Goal: Information Seeking & Learning: Find specific fact

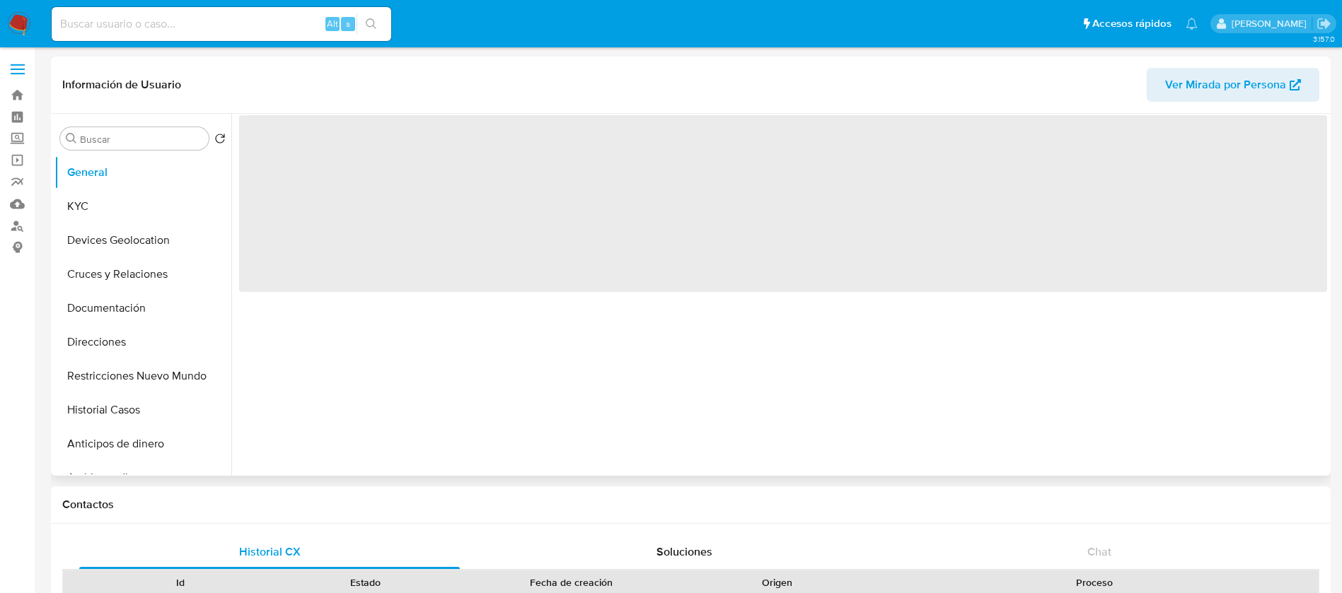
drag, startPoint x: 100, startPoint y: 25, endPoint x: 107, endPoint y: 98, distance: 72.4
click at [100, 25] on input at bounding box center [221, 24] width 339 height 18
paste input "616527401"
type input "616527401"
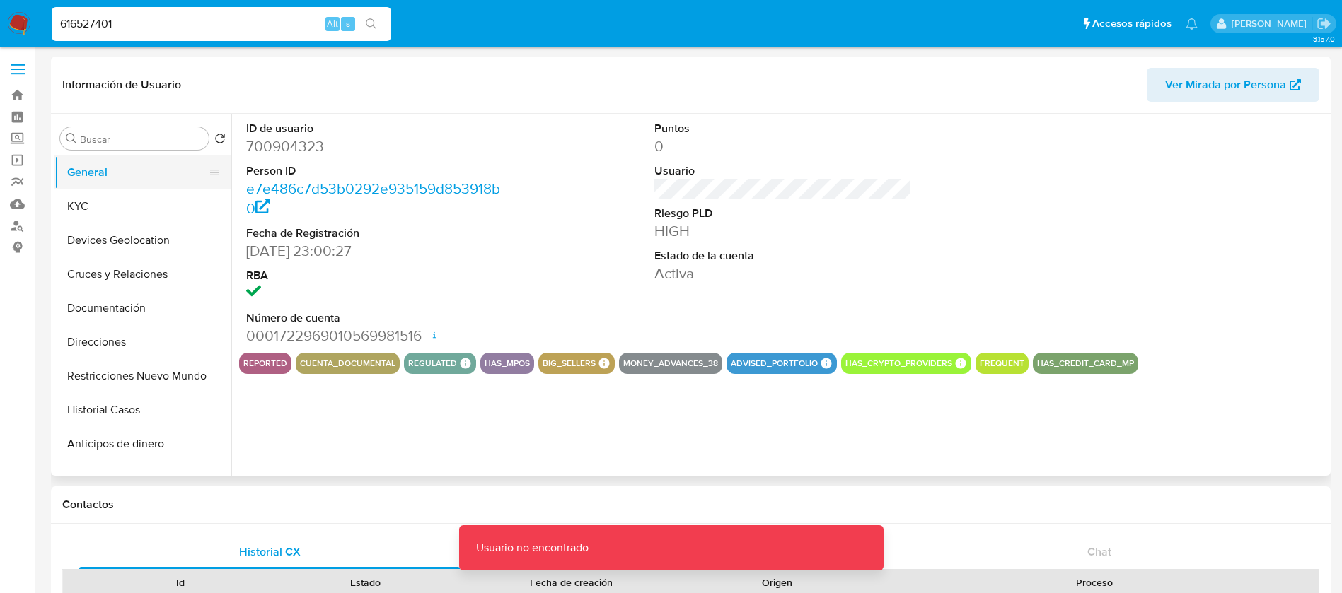
select select "10"
click at [150, 30] on input "616527401" at bounding box center [221, 24] width 339 height 18
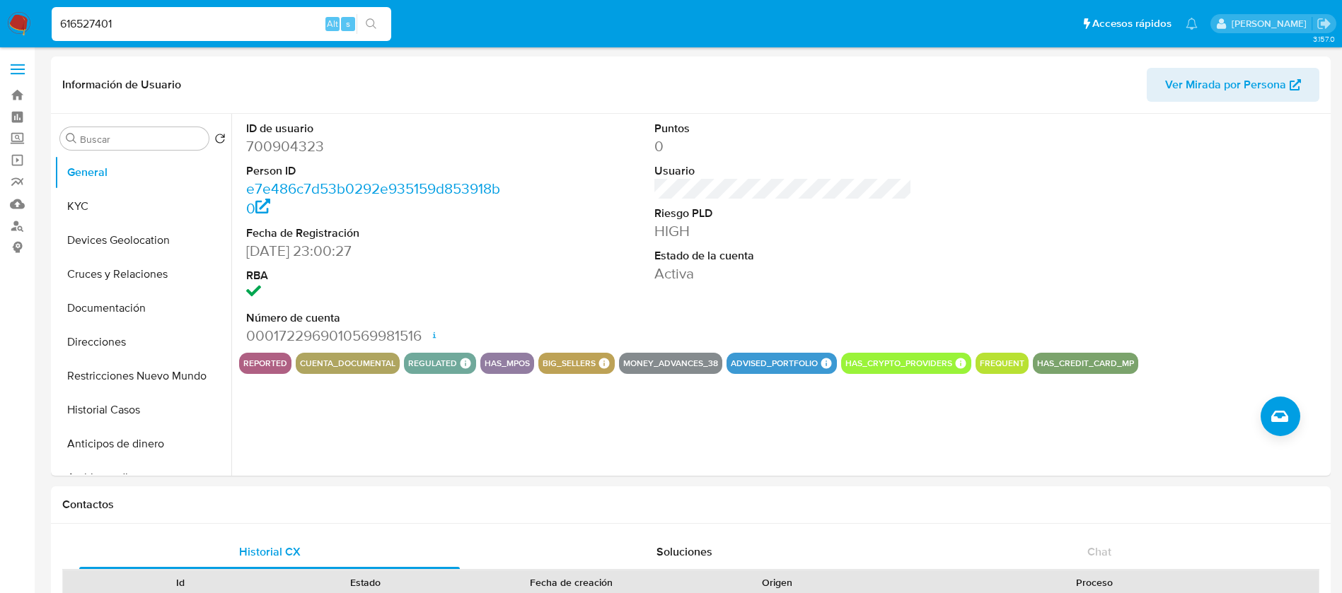
type input "616527401"
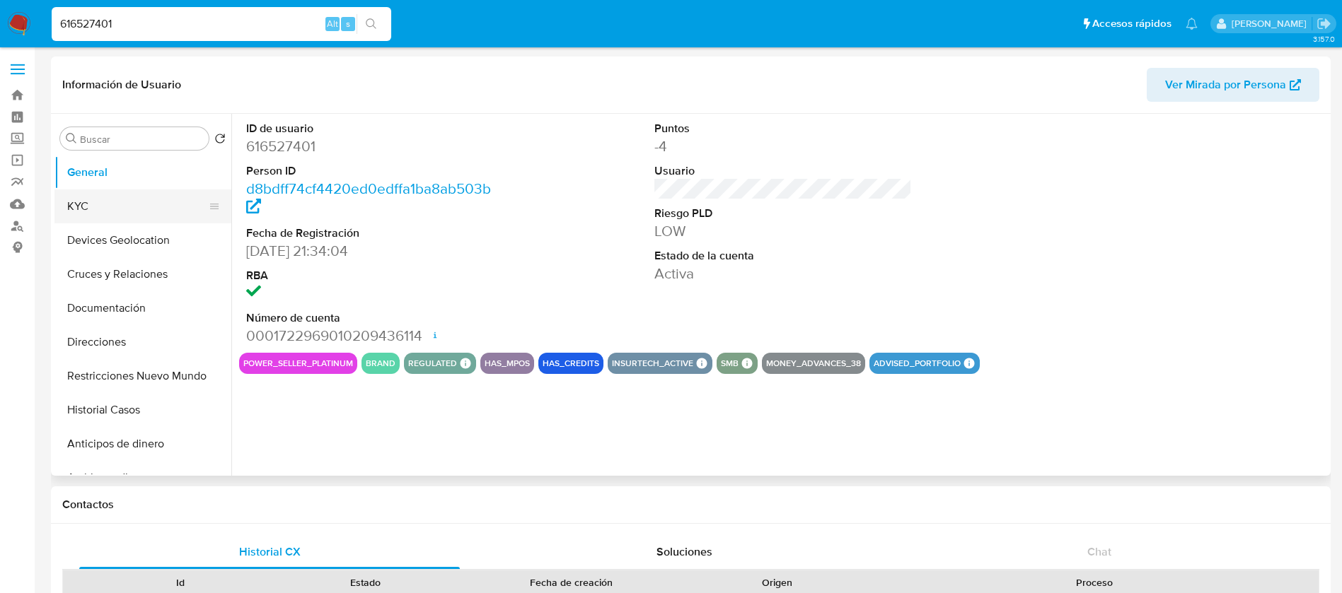
select select "10"
click at [179, 217] on button "KYC" at bounding box center [136, 207] width 165 height 34
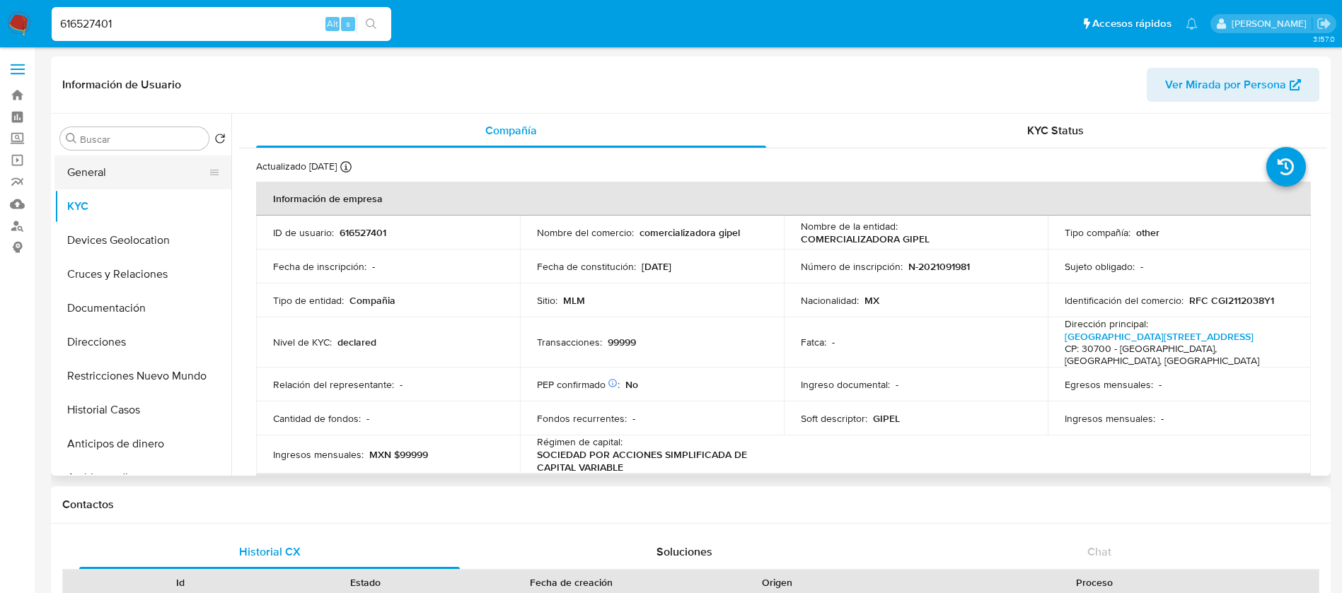
click at [156, 179] on button "General" at bounding box center [136, 173] width 165 height 34
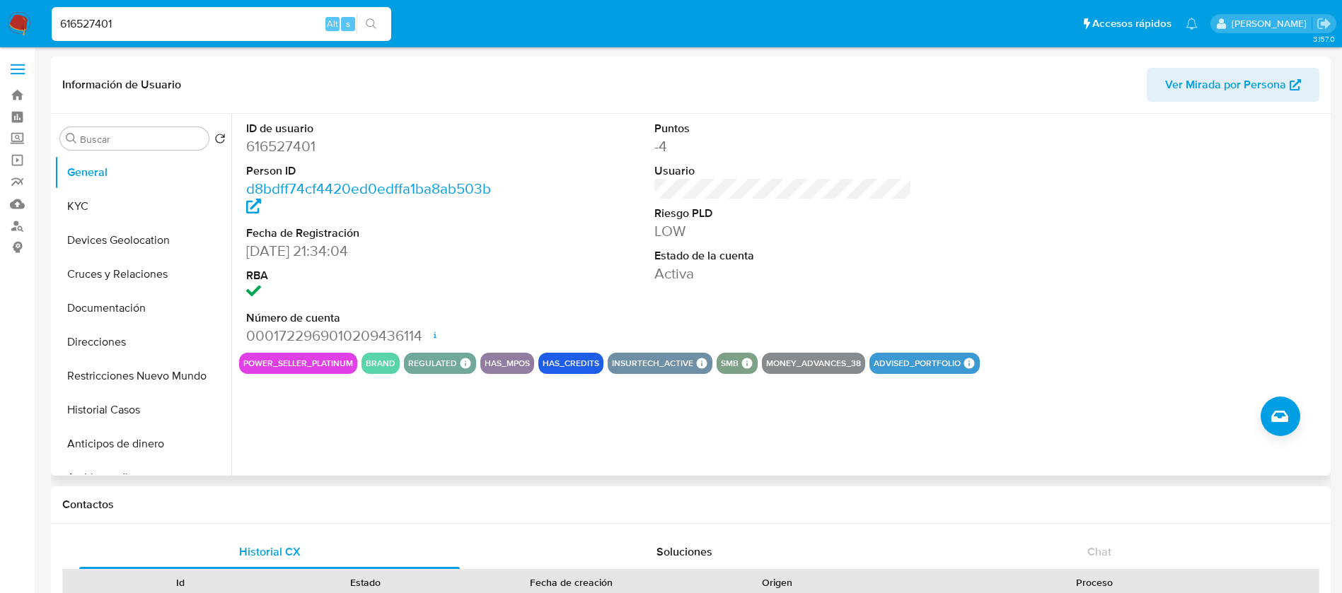
click at [983, 377] on div "ID de usuario 616527401 Person ID d8bdff74cf4420ed0edffa1ba8ab503b Fecha de Reg…" at bounding box center [779, 295] width 1096 height 362
drag, startPoint x: 663, startPoint y: 405, endPoint x: 359, endPoint y: 449, distance: 306.7
click at [376, 387] on div "ID de usuario 616527401 Person ID d8bdff74cf4420ed0edffa1ba8ab503b Fecha de Reg…" at bounding box center [779, 295] width 1096 height 362
click at [359, 449] on div "ID de usuario 616527401 Person ID d8bdff74cf4420ed0edffa1ba8ab503b Fecha de Reg…" at bounding box center [779, 295] width 1096 height 362
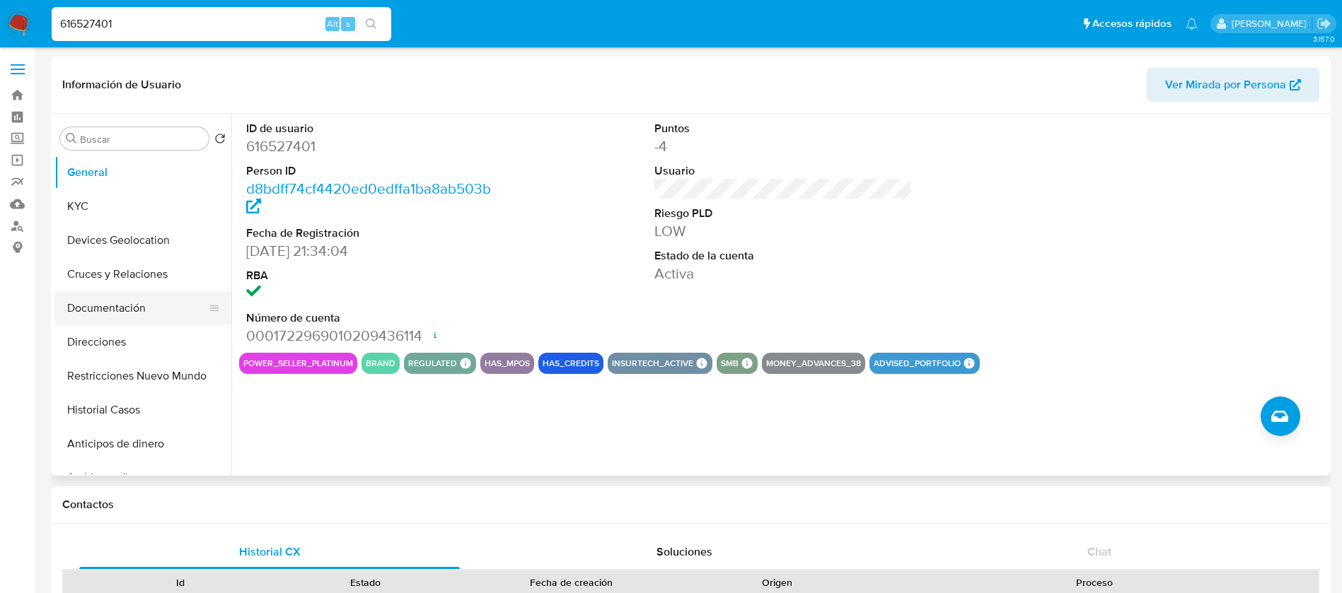
click at [131, 315] on button "Documentación" at bounding box center [136, 308] width 165 height 34
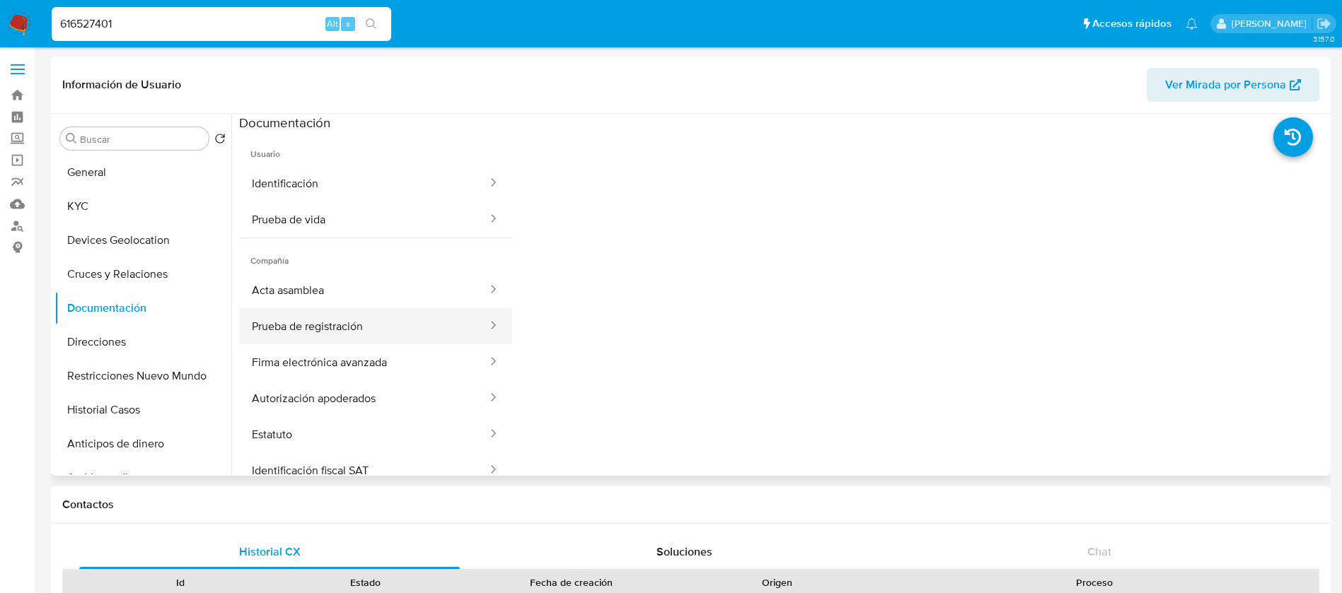
click at [376, 339] on button "Prueba de registración" at bounding box center [364, 326] width 250 height 36
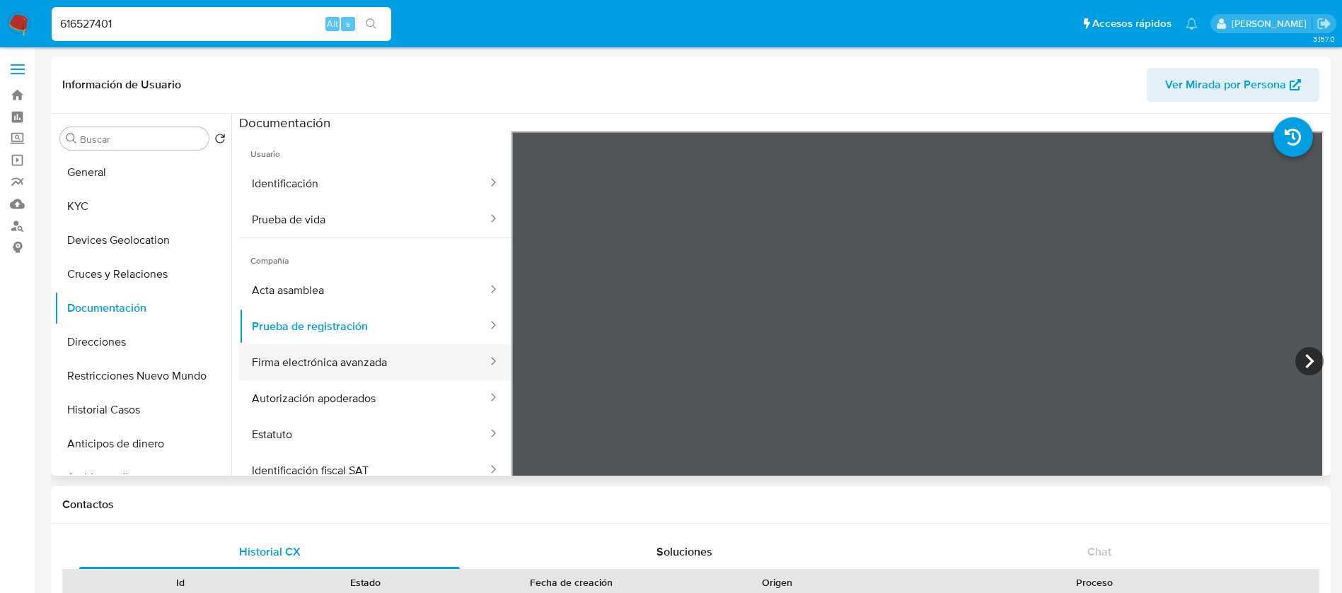
click at [380, 352] on button "Firma electrónica avanzada" at bounding box center [364, 362] width 250 height 36
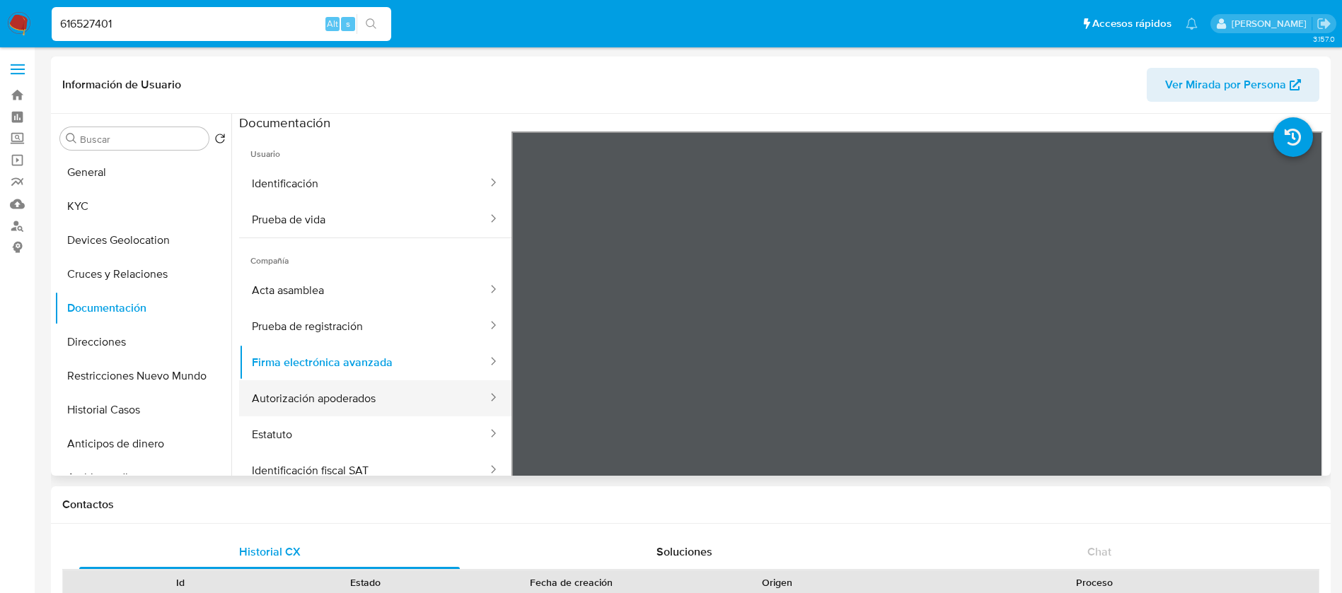
click at [373, 389] on button "Autorización apoderados" at bounding box center [364, 398] width 250 height 36
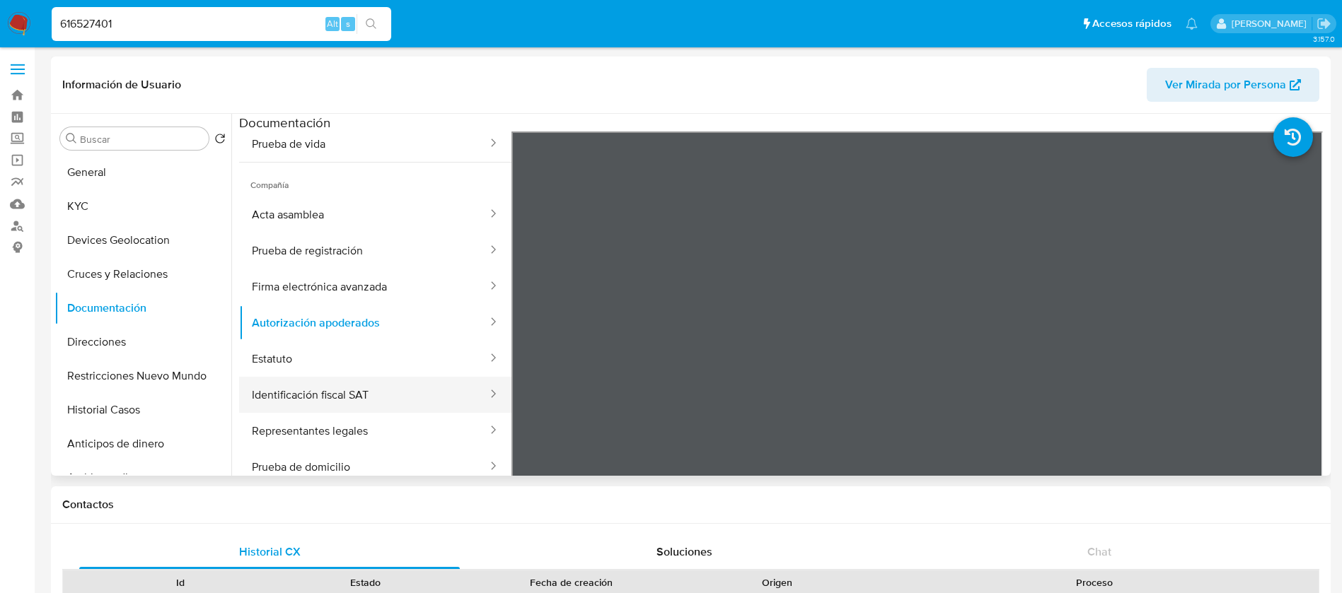
scroll to position [106, 0]
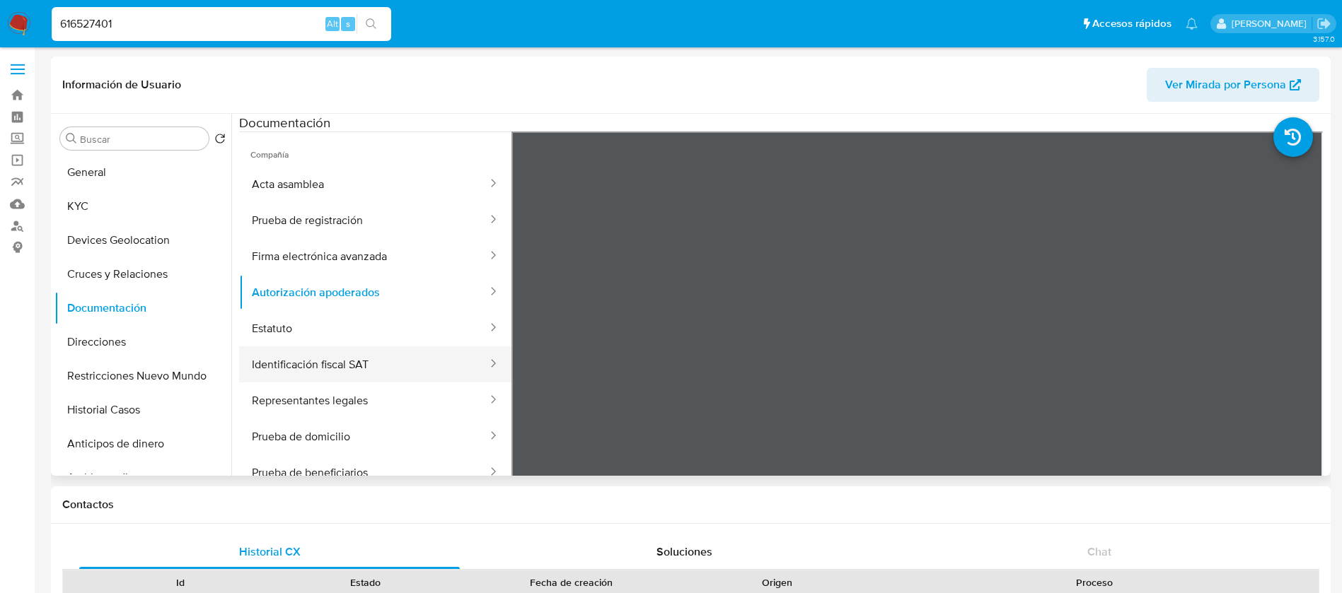
click at [351, 368] on button "Identificación fiscal SAT" at bounding box center [364, 365] width 250 height 36
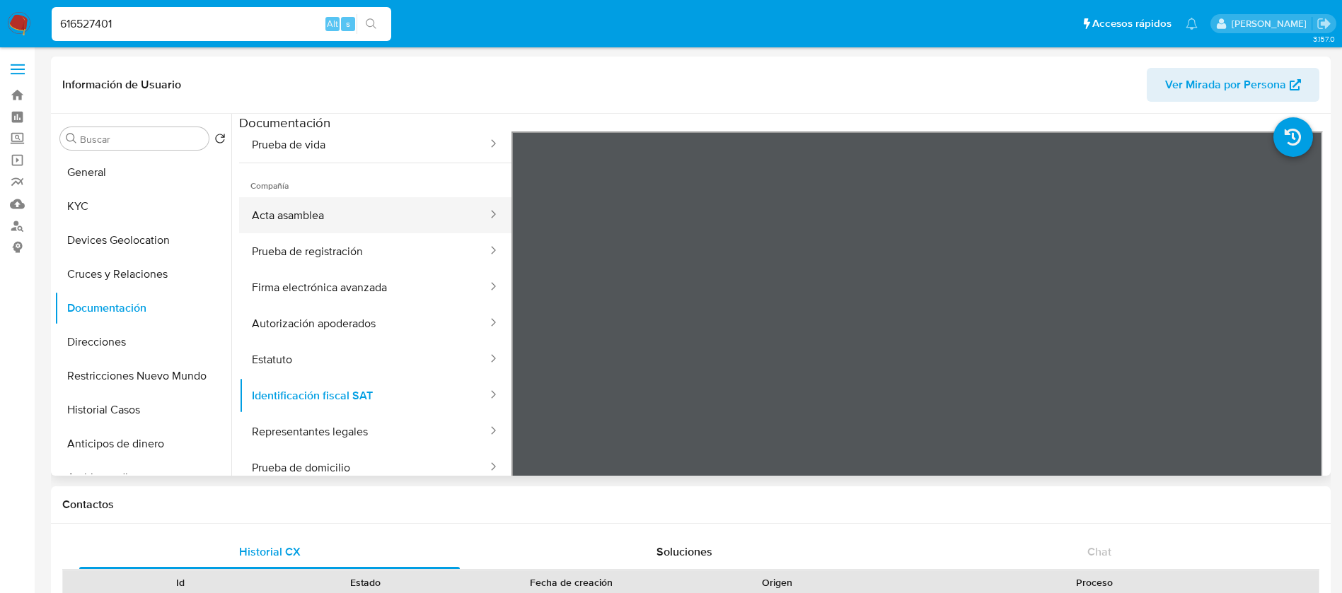
scroll to position [0, 0]
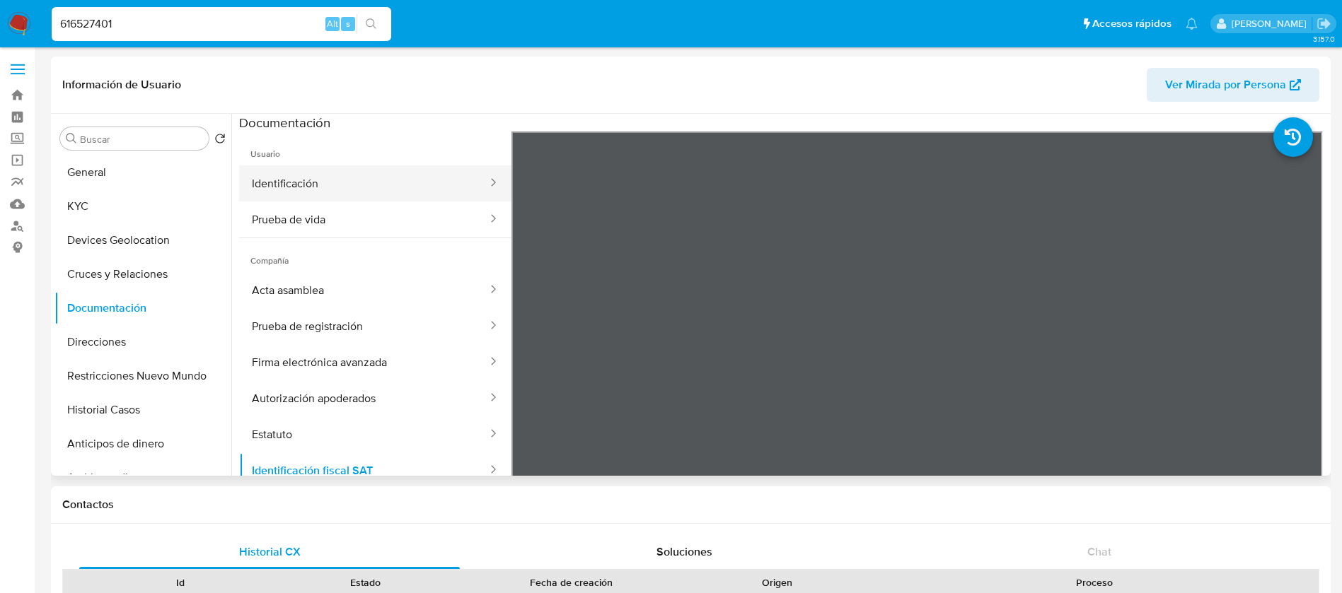
click at [388, 191] on button "Identificación" at bounding box center [364, 183] width 250 height 36
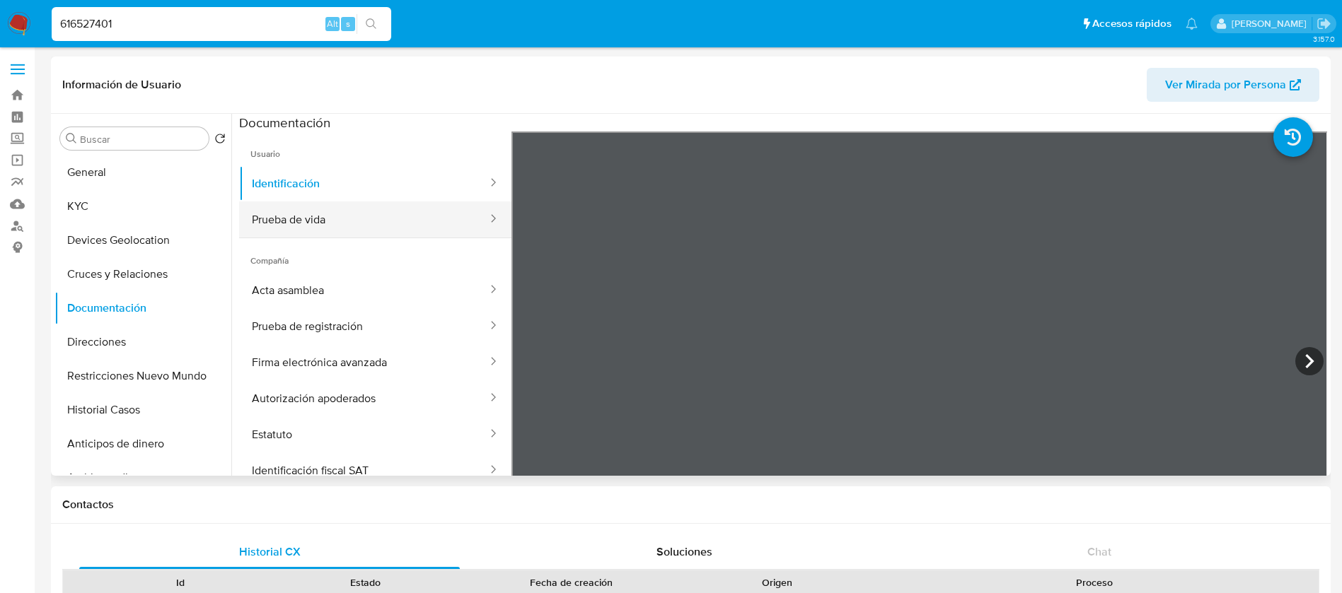
click at [368, 217] on button "Prueba de vida" at bounding box center [364, 220] width 250 height 36
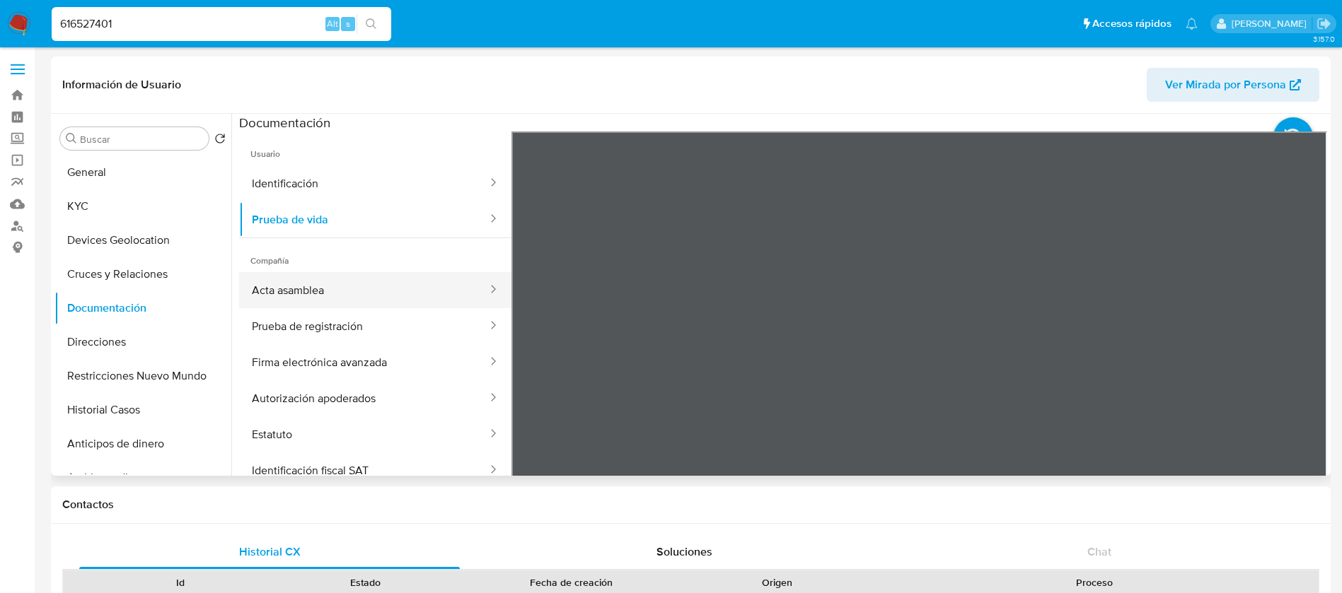
click at [346, 286] on button "Acta asamblea" at bounding box center [364, 290] width 250 height 36
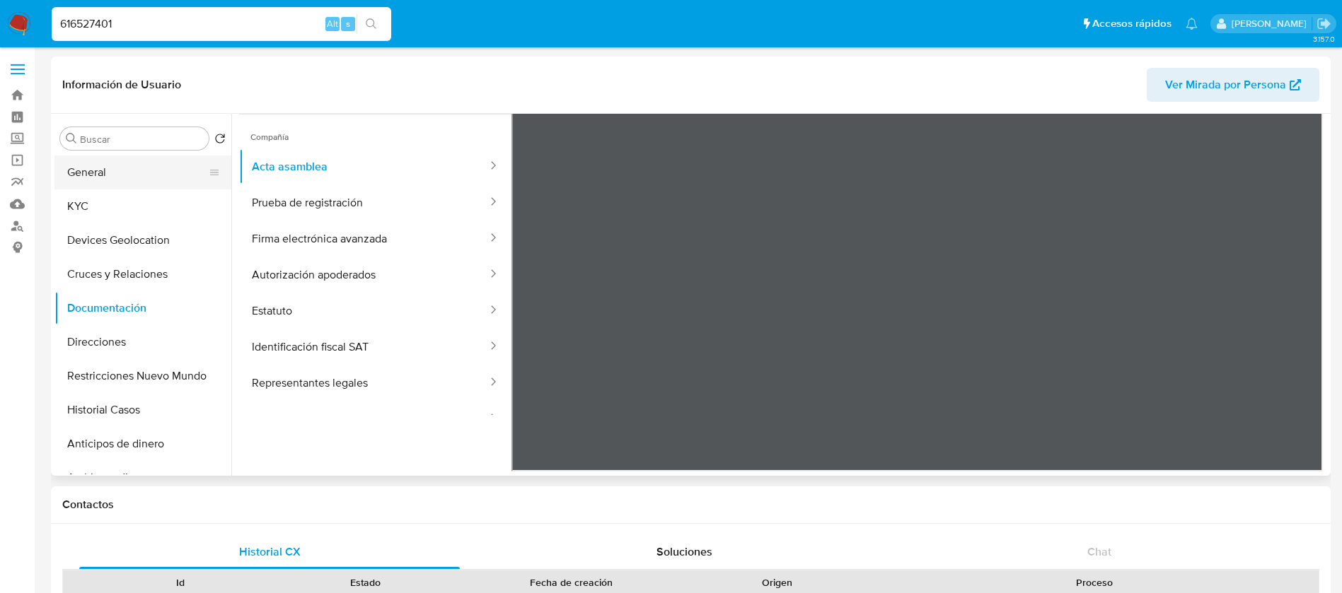
scroll to position [18, 0]
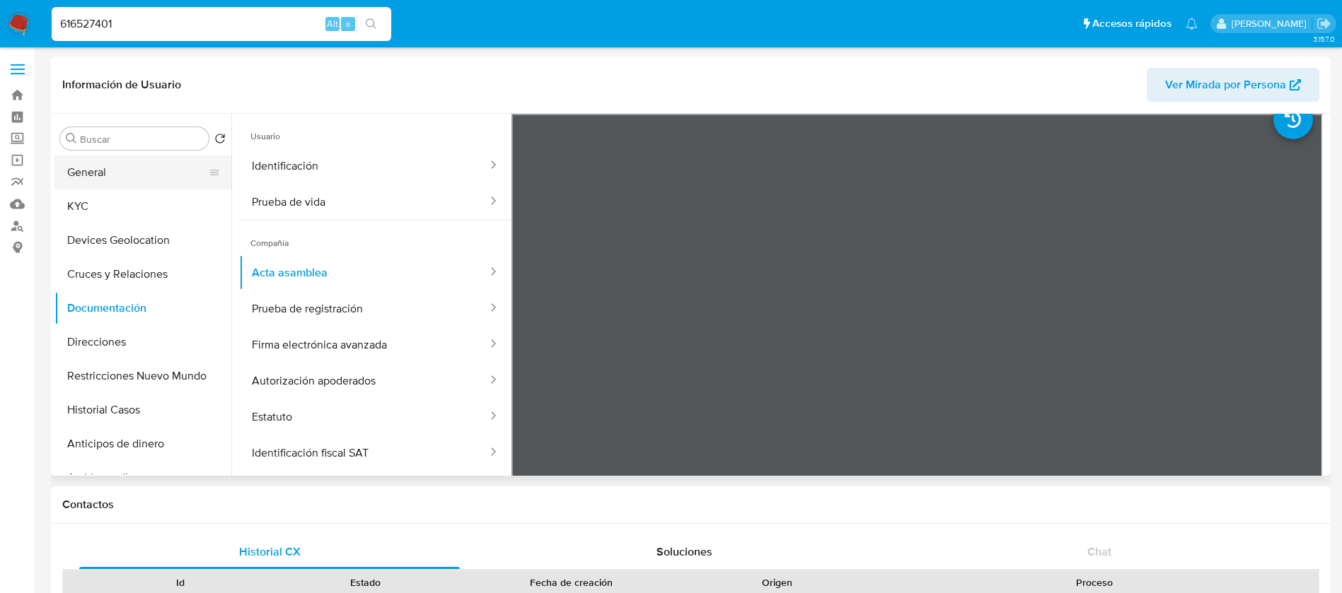
click at [180, 187] on button "General" at bounding box center [136, 173] width 165 height 34
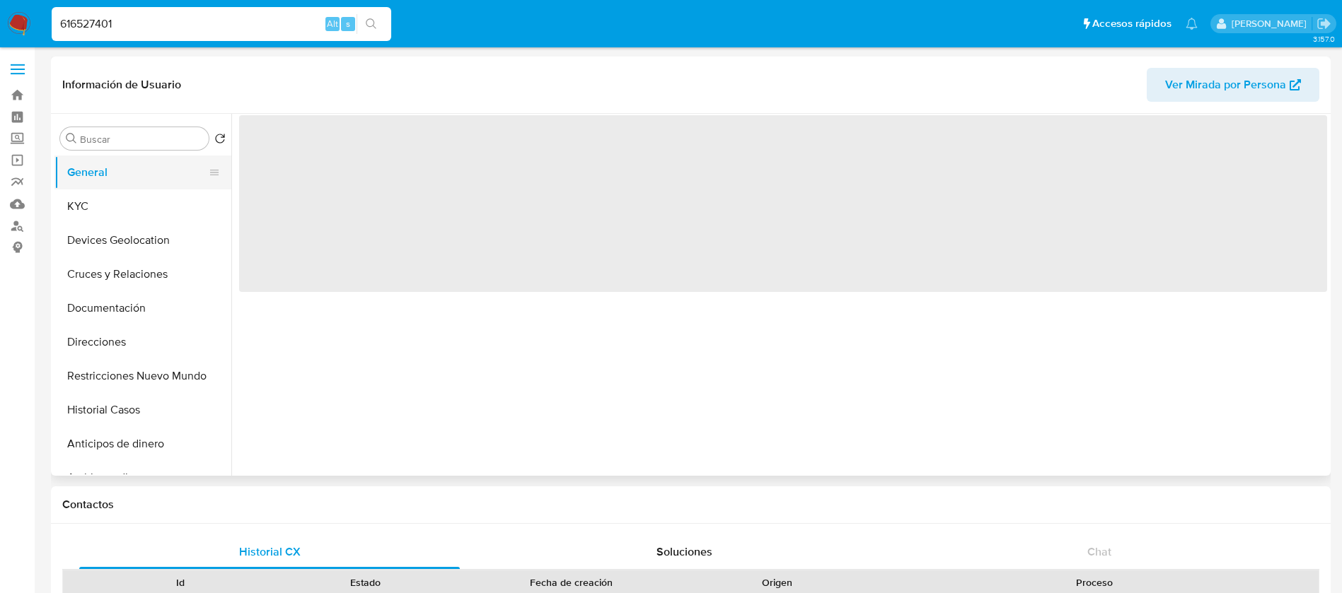
scroll to position [0, 0]
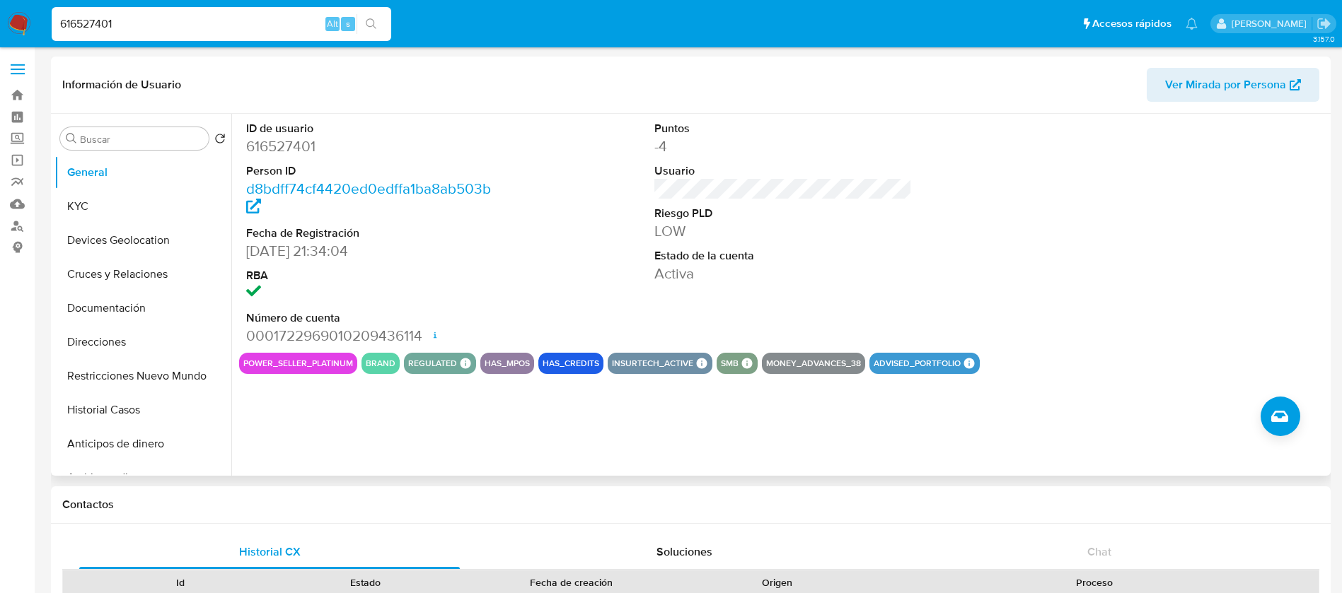
click at [642, 192] on div "ID de usuario 616527401 Person ID d8bdff74cf4420ed0edffa1ba8ab503b Fecha de Reg…" at bounding box center [783, 233] width 1088 height 239
select select "10"
click at [21, 27] on img at bounding box center [19, 24] width 24 height 24
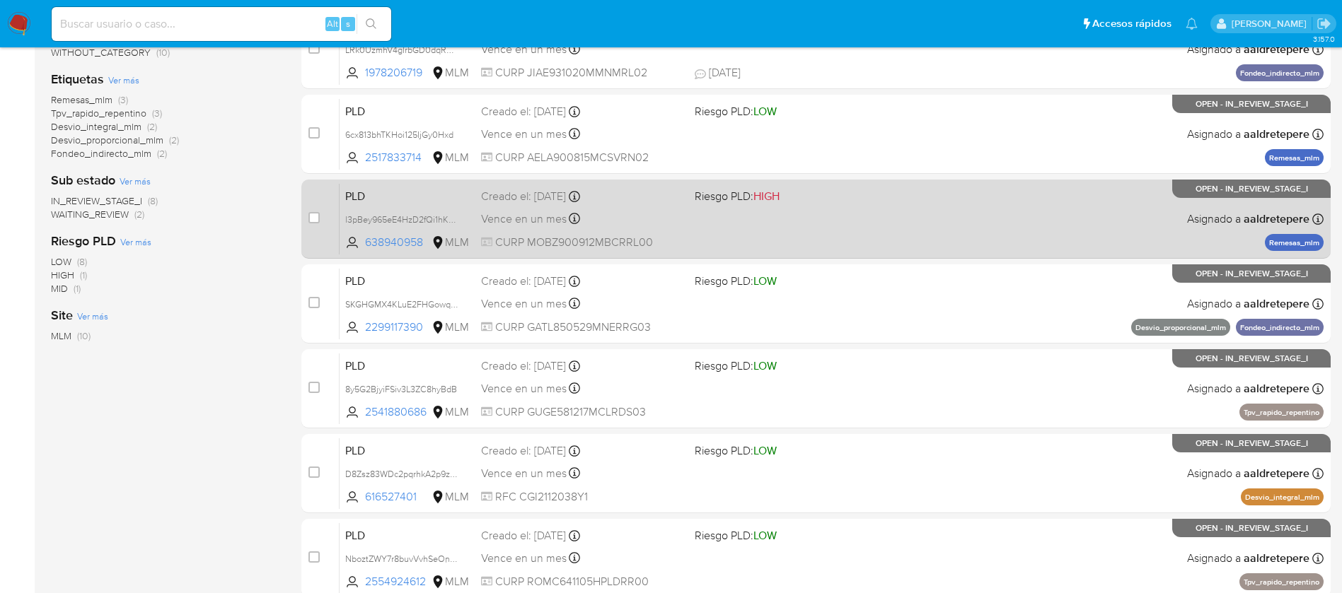
scroll to position [318, 0]
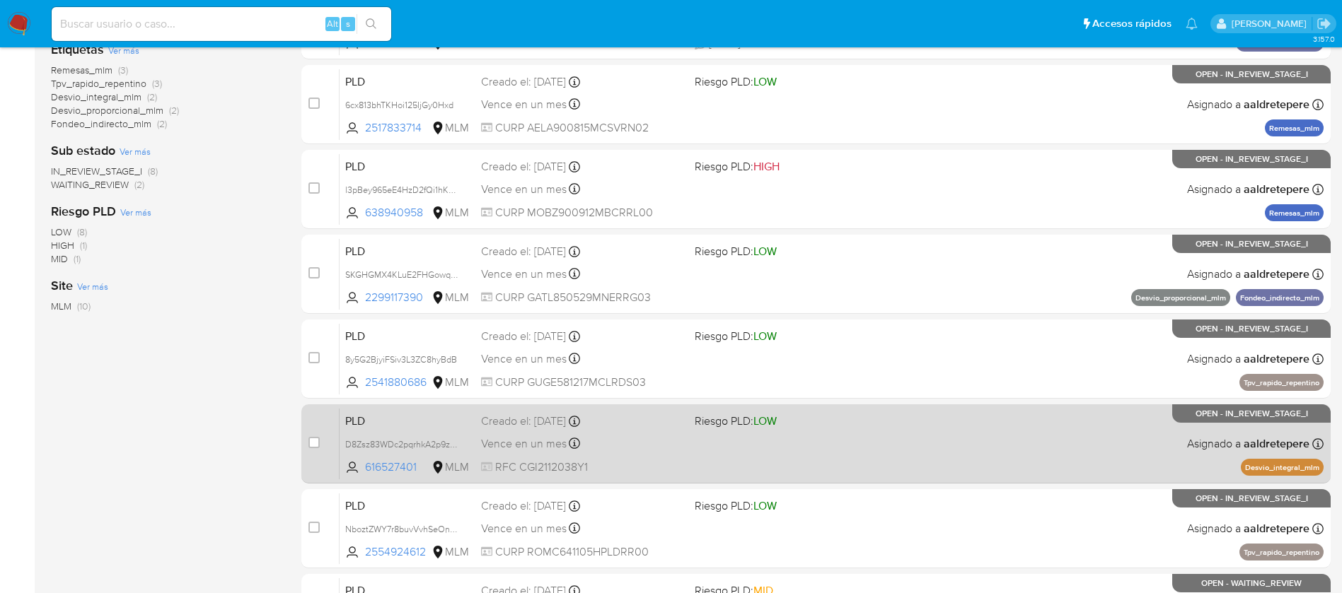
click at [913, 458] on div "PLD D8Zsz83WDc2pqrhkA2p9zOUq 616527401 MLM Riesgo PLD: LOW Creado el: 12/08/202…" at bounding box center [831, 443] width 984 height 71
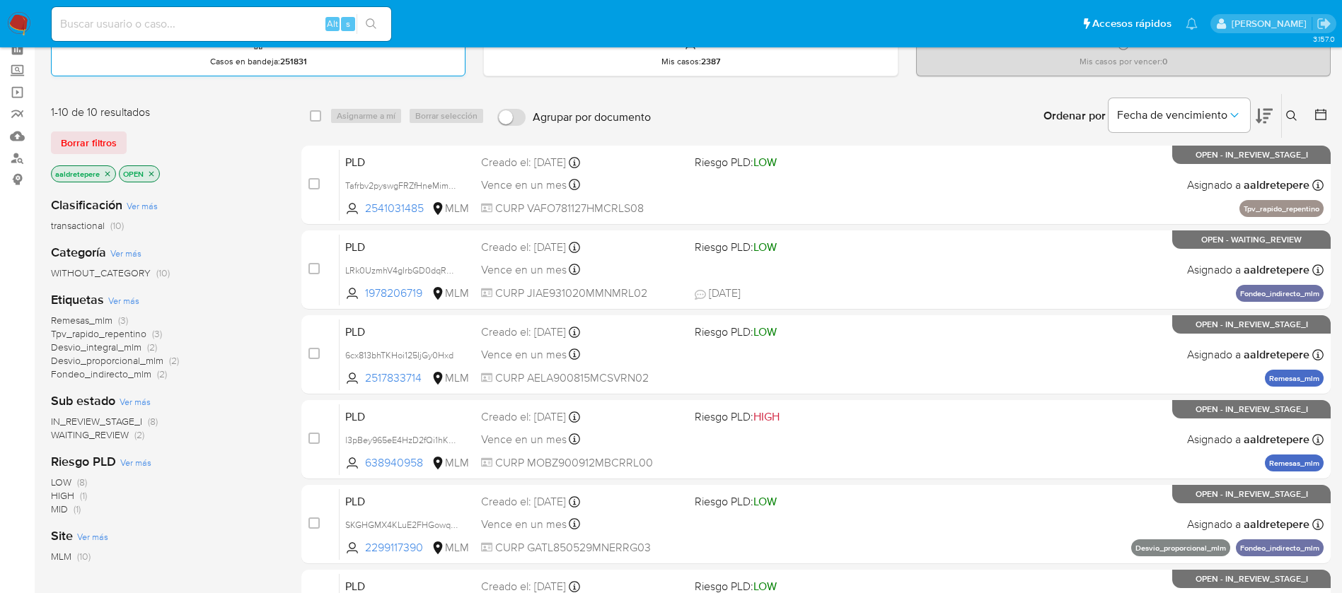
scroll to position [0, 0]
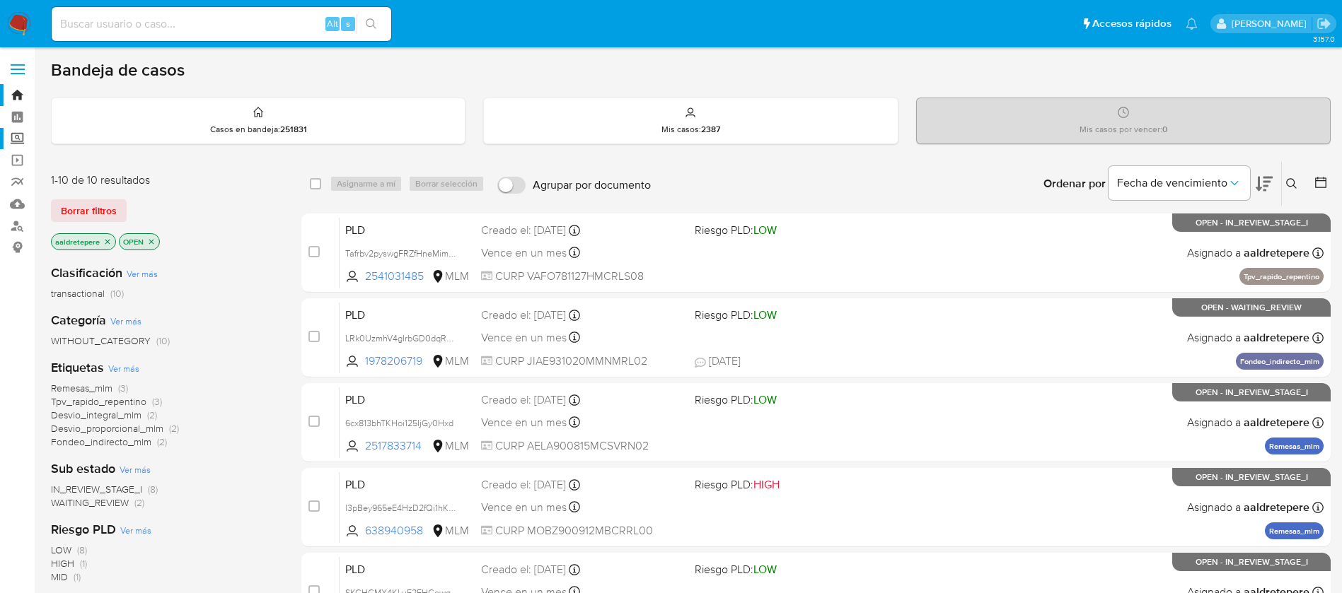
click at [16, 138] on label "Screening" at bounding box center [84, 139] width 168 height 22
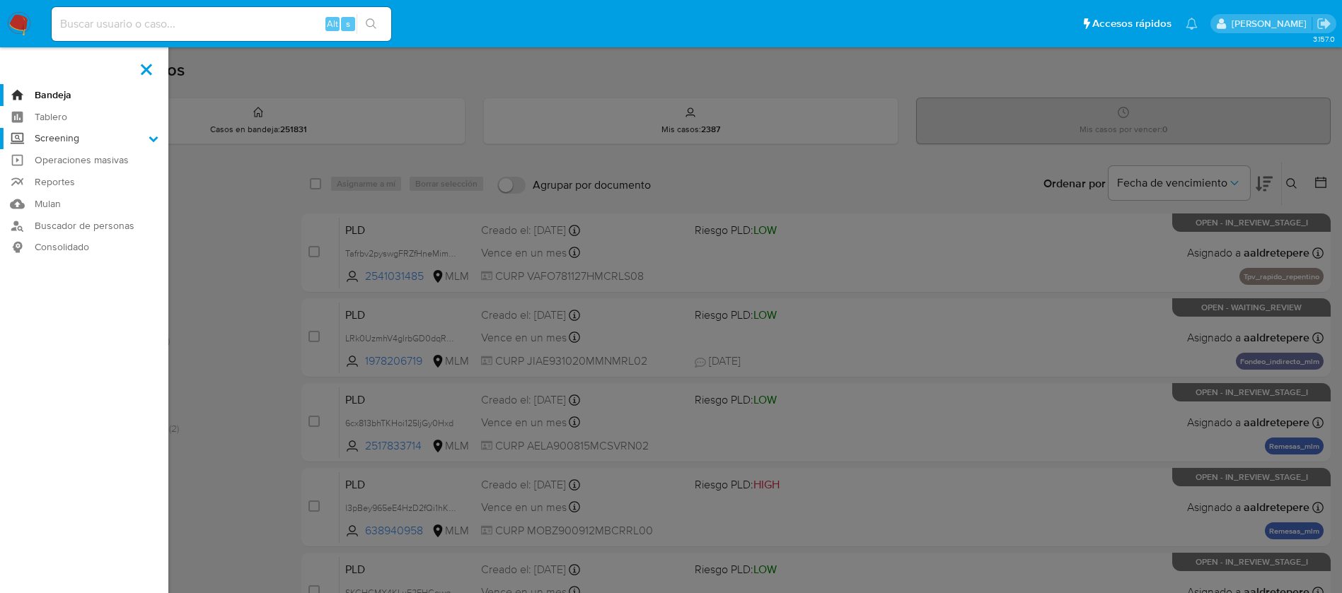
click at [0, 0] on input "Screening" at bounding box center [0, 0] width 0 height 0
click at [41, 194] on link "Herramientas" at bounding box center [84, 194] width 168 height 18
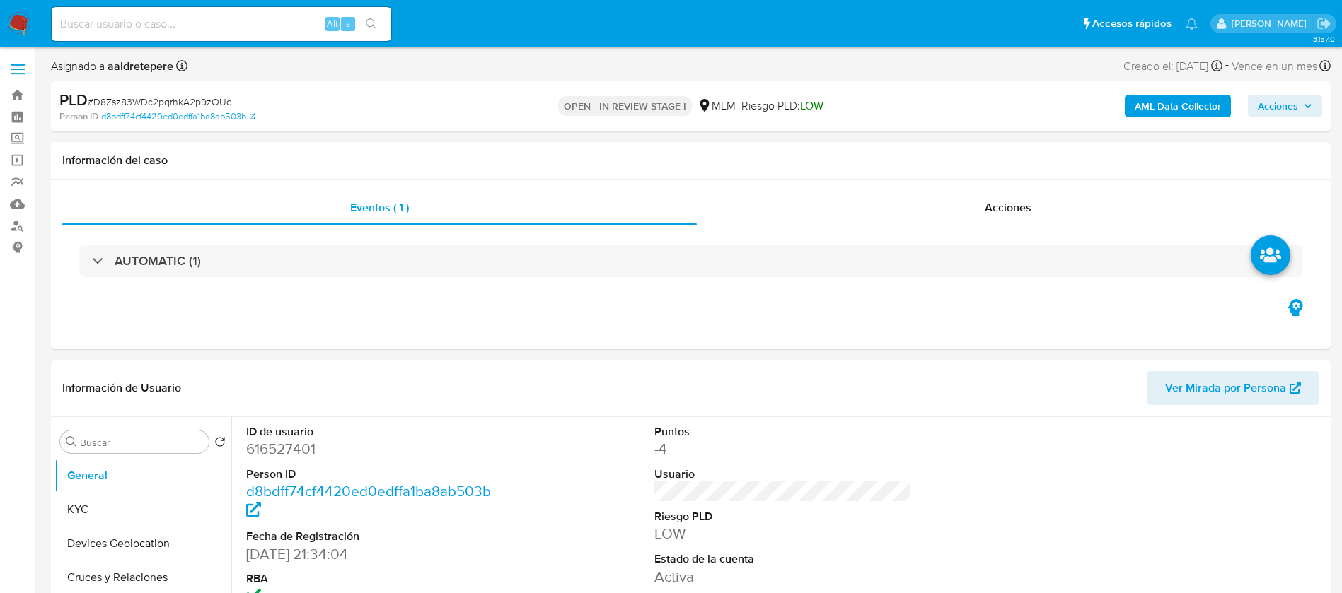
select select "10"
click at [175, 513] on button "KYC" at bounding box center [136, 510] width 165 height 34
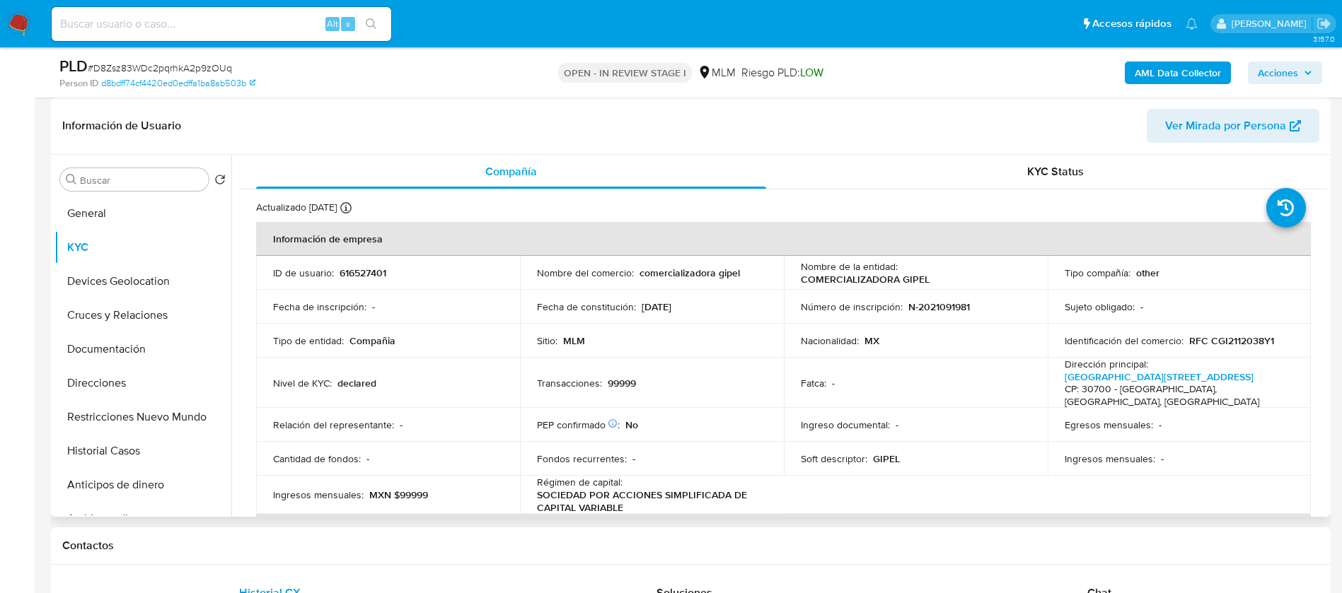
click at [943, 377] on div "Fatca : -" at bounding box center [916, 383] width 230 height 13
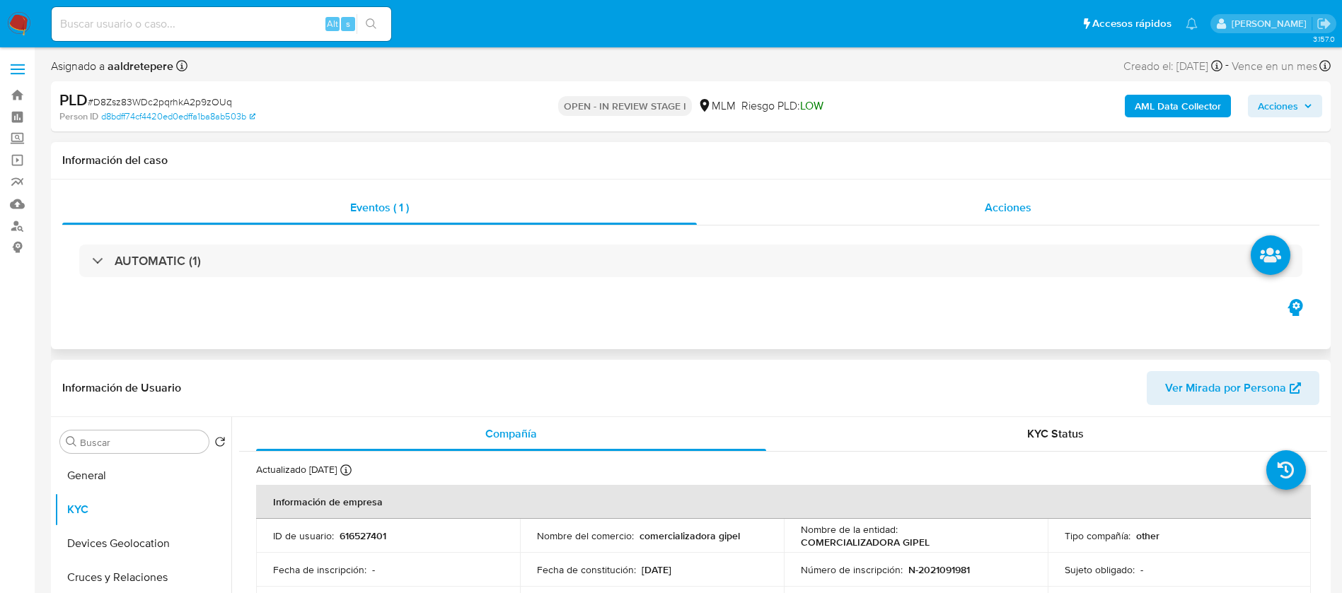
click at [1023, 210] on span "Acciones" at bounding box center [1007, 207] width 47 height 16
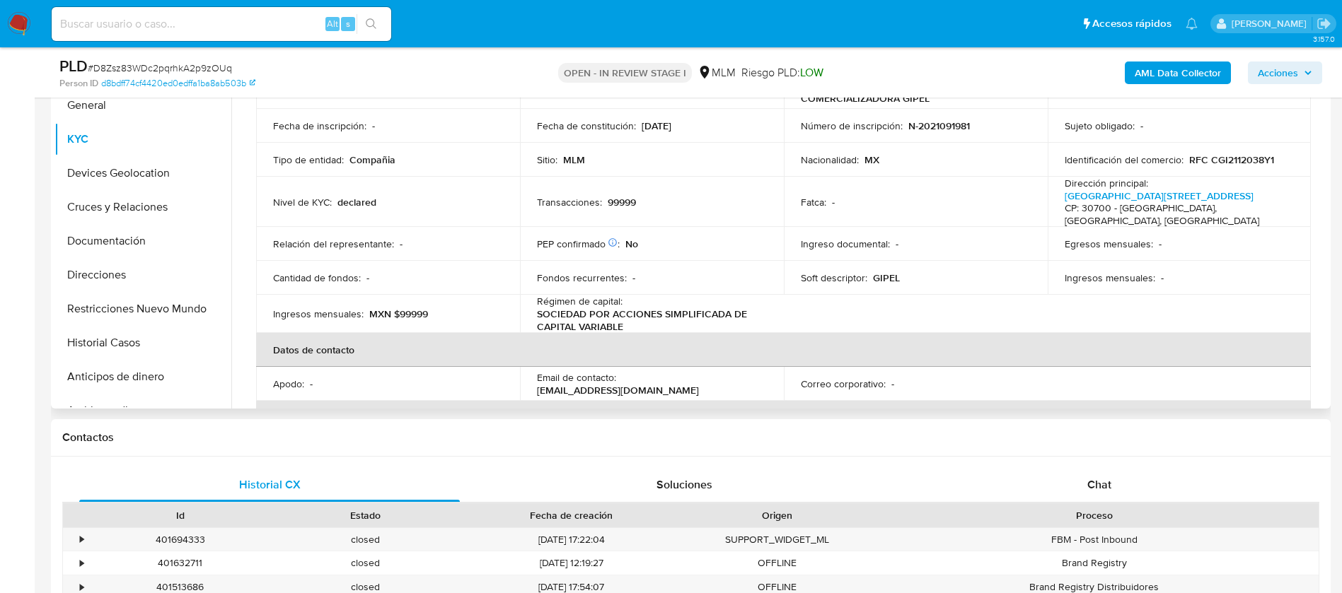
scroll to position [106, 0]
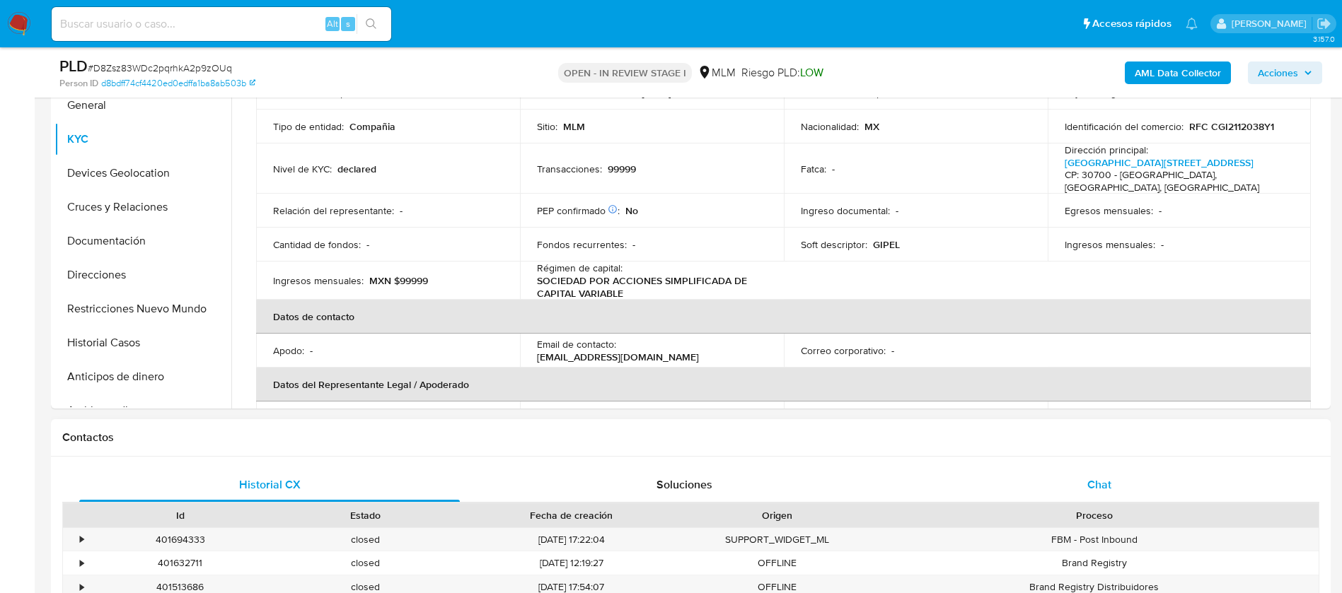
click at [1090, 484] on span "Chat" at bounding box center [1099, 485] width 24 height 16
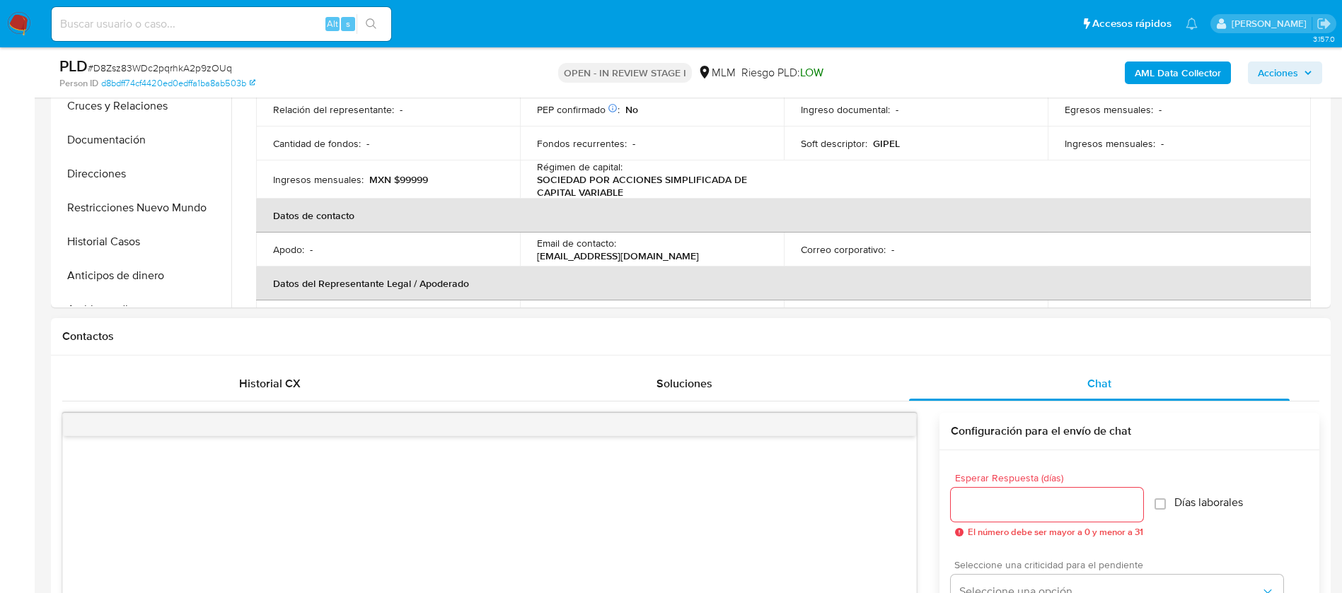
scroll to position [743, 0]
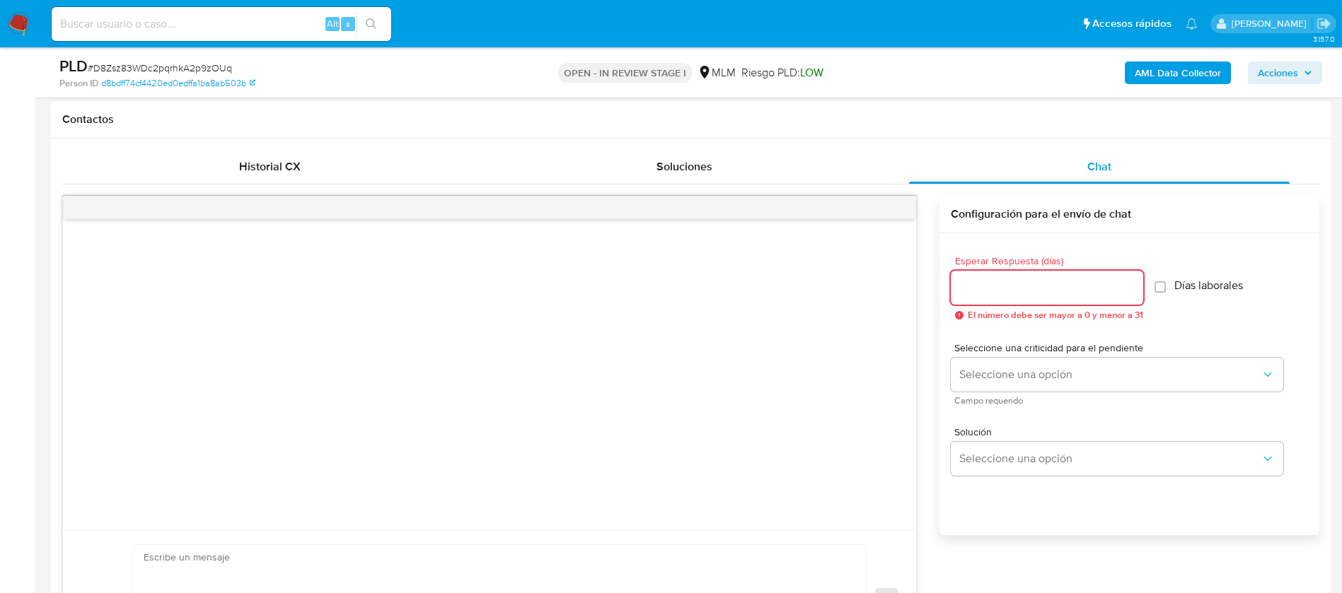
click at [989, 296] on input "Esperar Respuesta (días)" at bounding box center [1047, 288] width 192 height 18
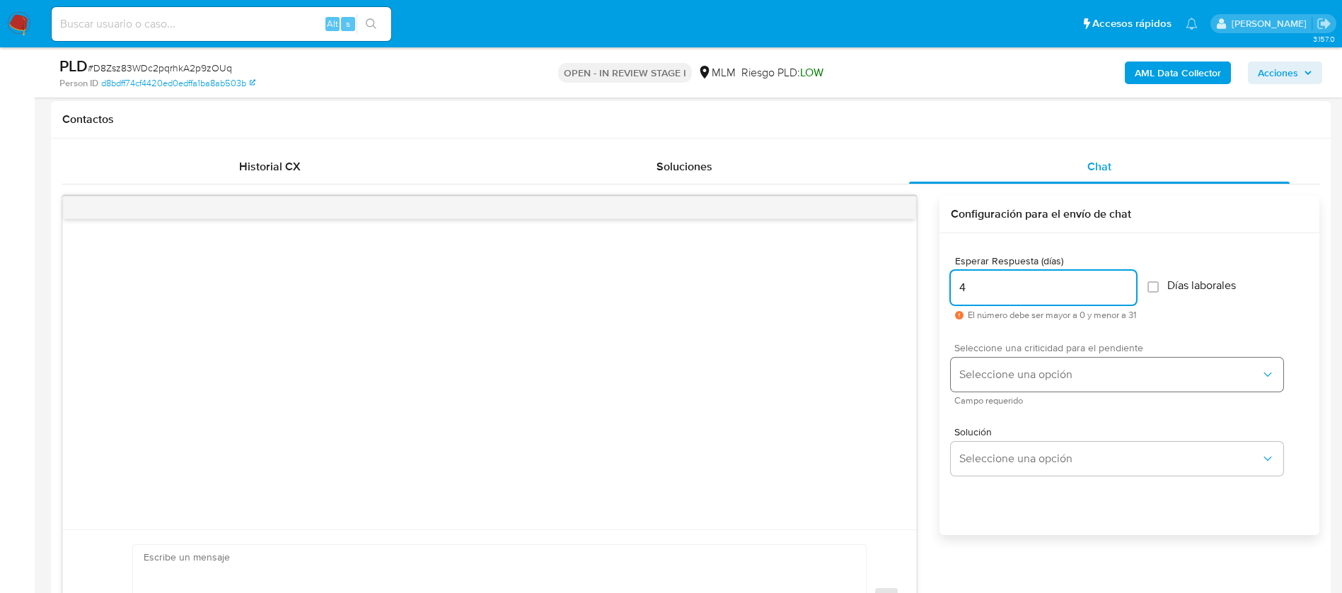
type input "4"
click at [968, 385] on button "Seleccione una opción" at bounding box center [1117, 375] width 332 height 34
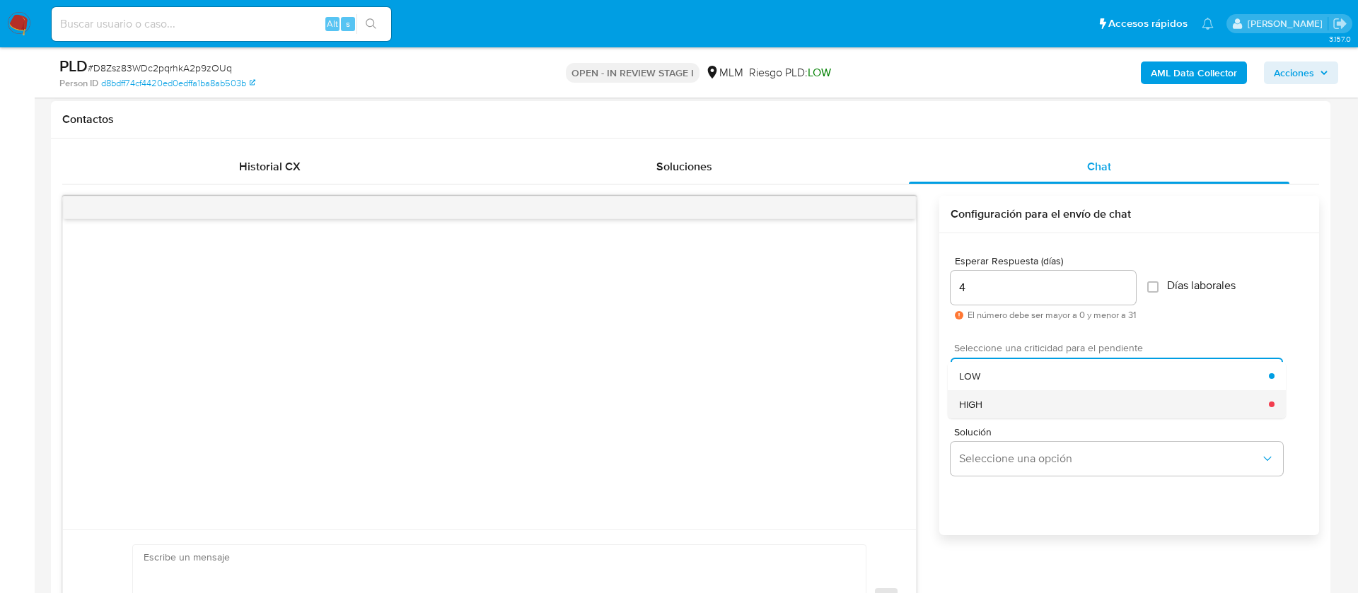
click at [979, 414] on div "HIGH" at bounding box center [1114, 404] width 310 height 28
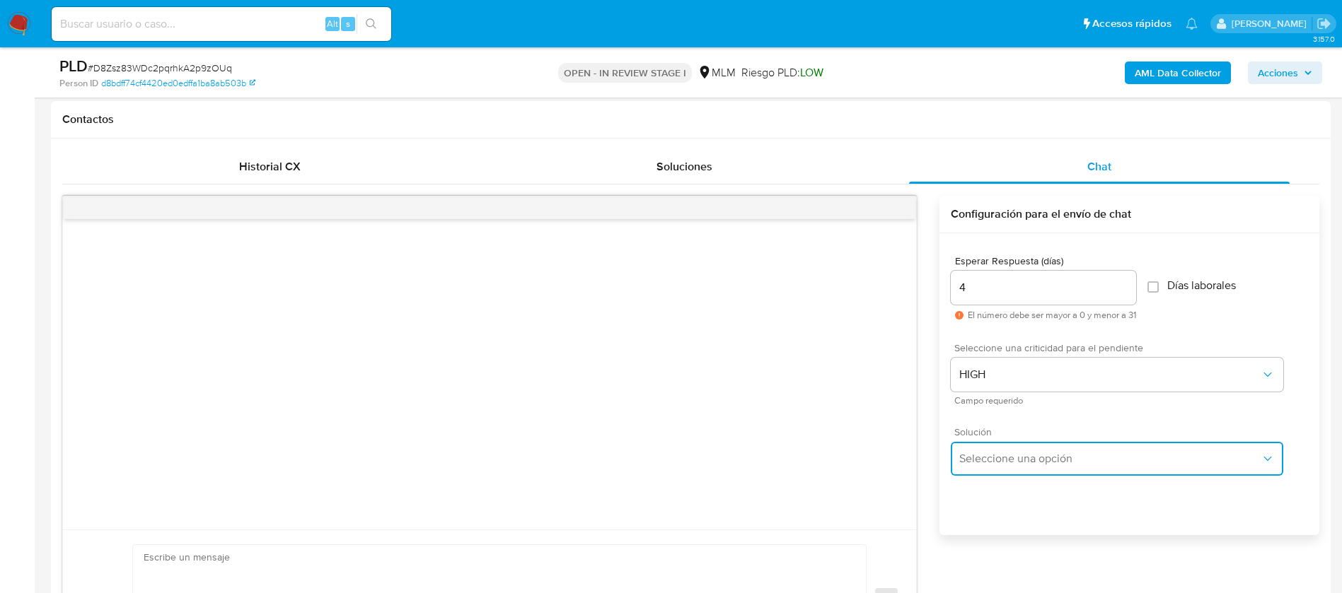
click at [996, 472] on button "Seleccione una opción" at bounding box center [1117, 459] width 332 height 34
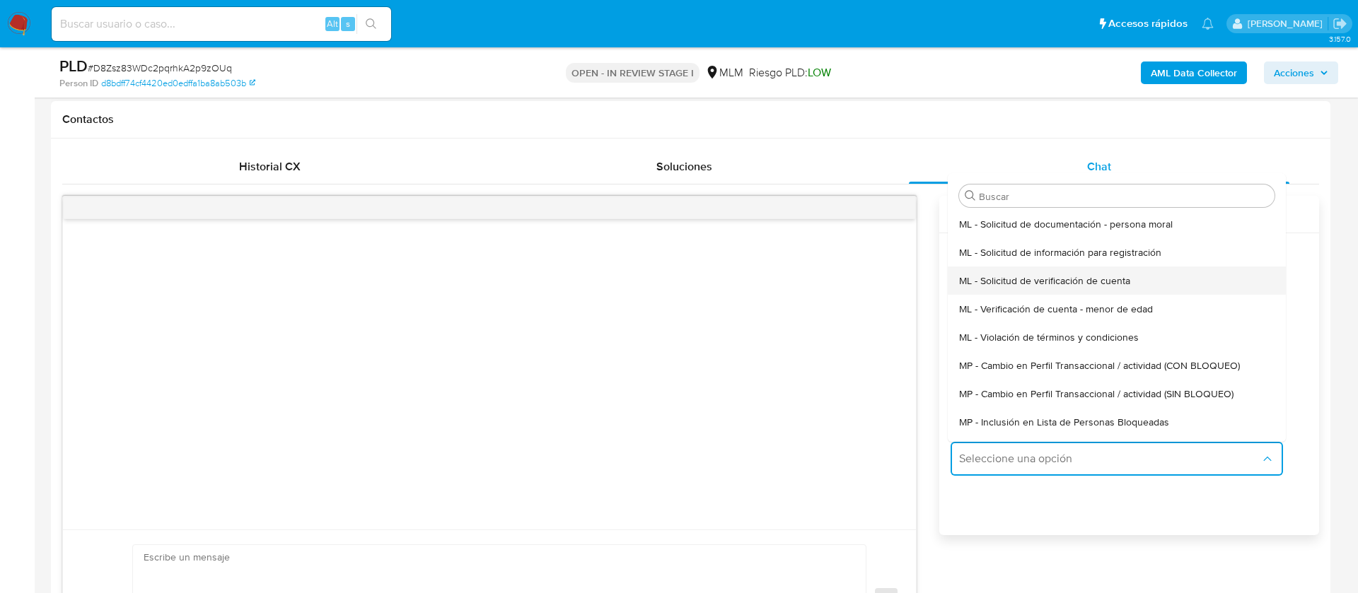
click at [1050, 287] on span "ML - Solicitud de verificación de cuenta" at bounding box center [1044, 280] width 171 height 13
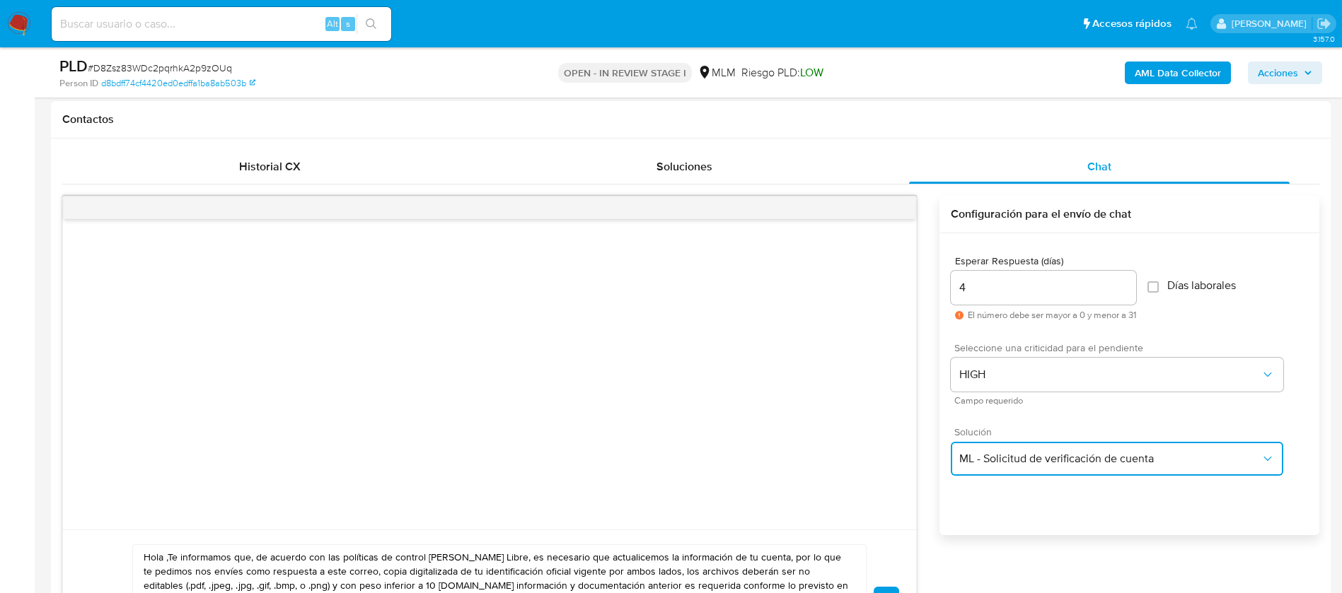
scroll to position [955, 0]
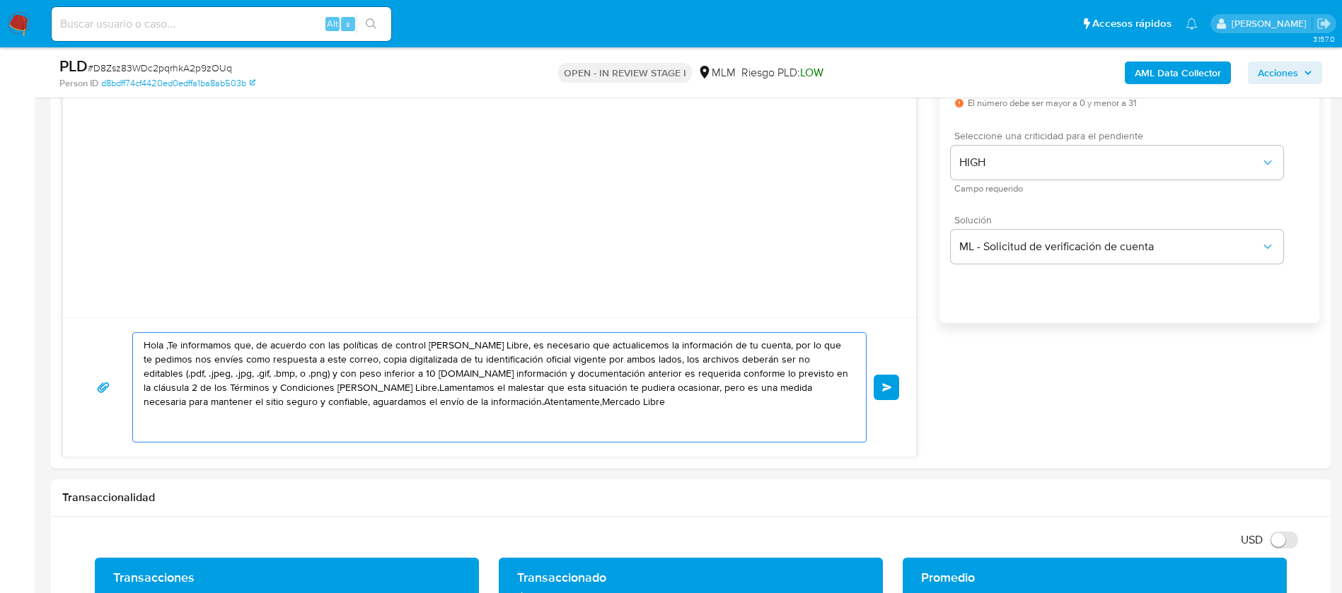
drag, startPoint x: 566, startPoint y: 424, endPoint x: 28, endPoint y: 342, distance: 544.4
paste textarea "ESTIMADO COMERCIALIZADORA GIPEL Te comunicamos que se ha identificado un cambio…"
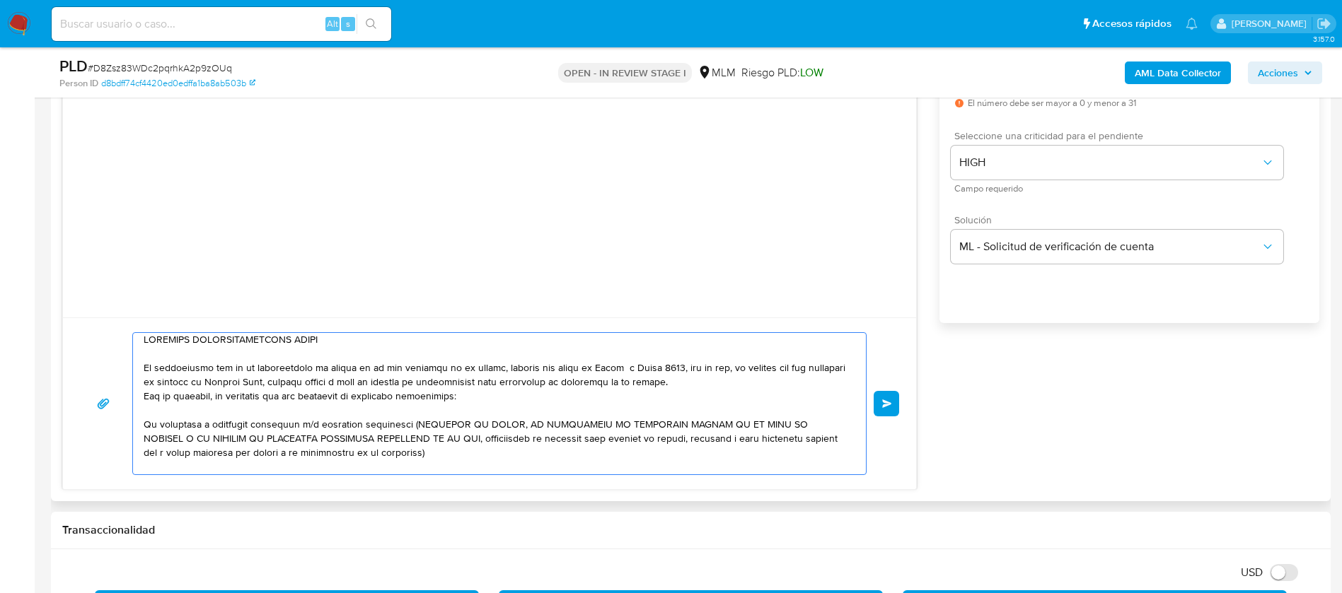
scroll to position [0, 0]
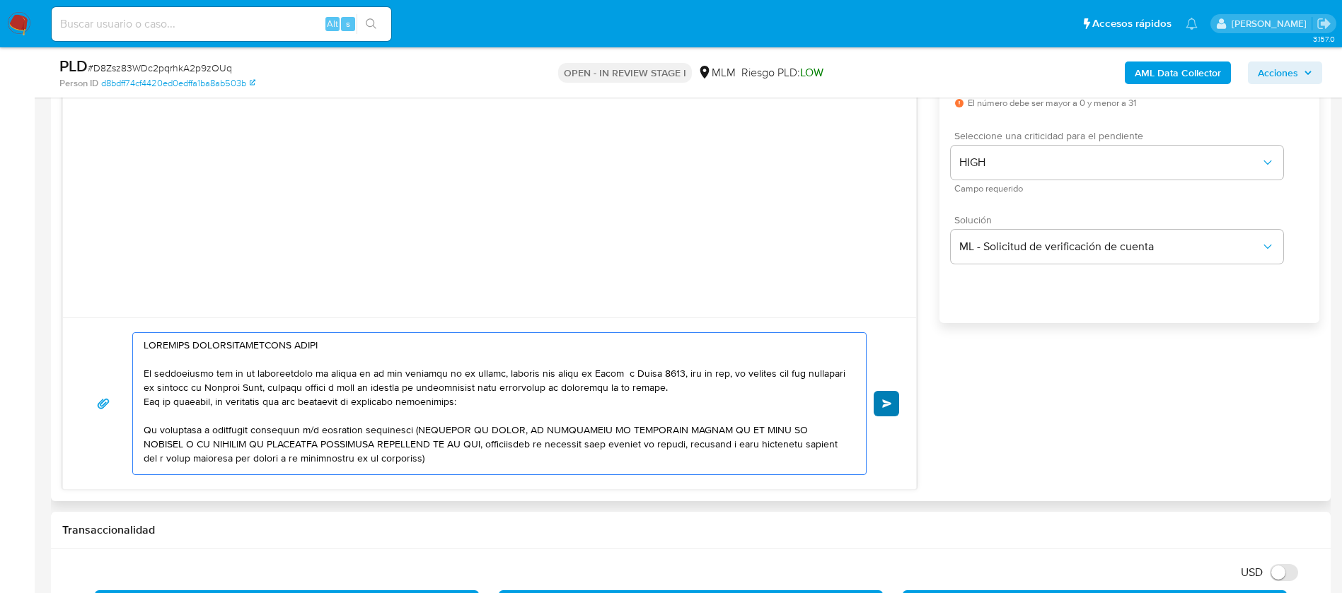
type textarea "ESTIMADO COMERCIALIZADORA GIPEL Te comunicamos que se ha identificado un cambio…"
click at [889, 405] on span "Enviar" at bounding box center [887, 404] width 10 height 8
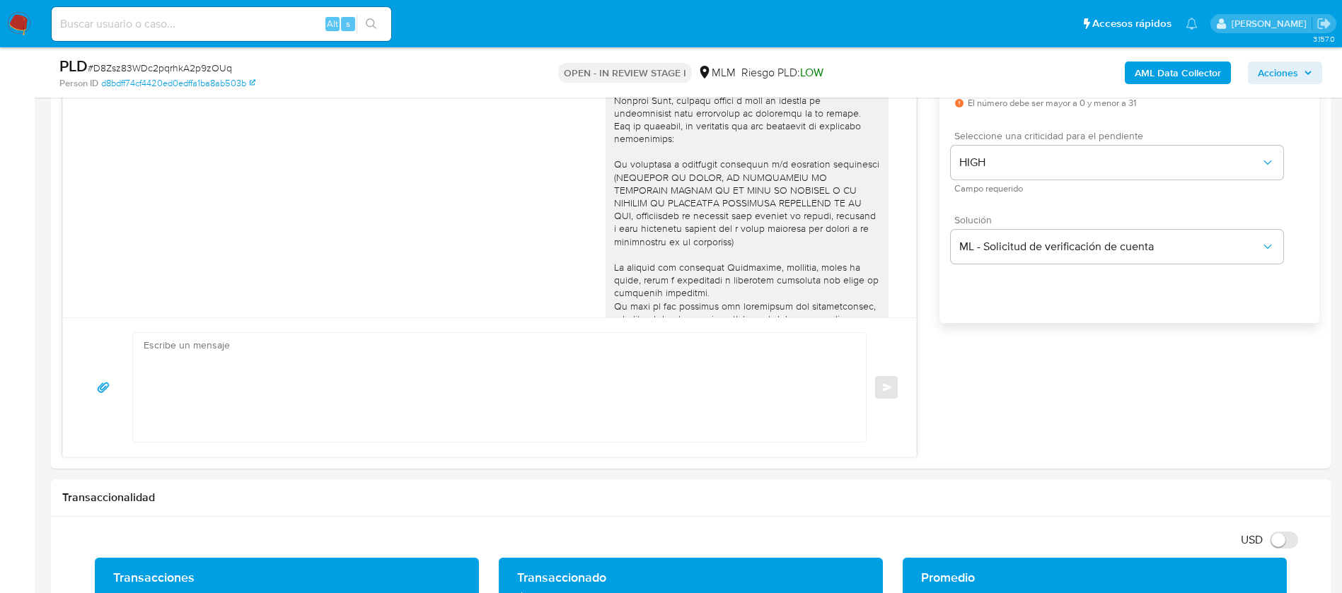
scroll to position [156, 0]
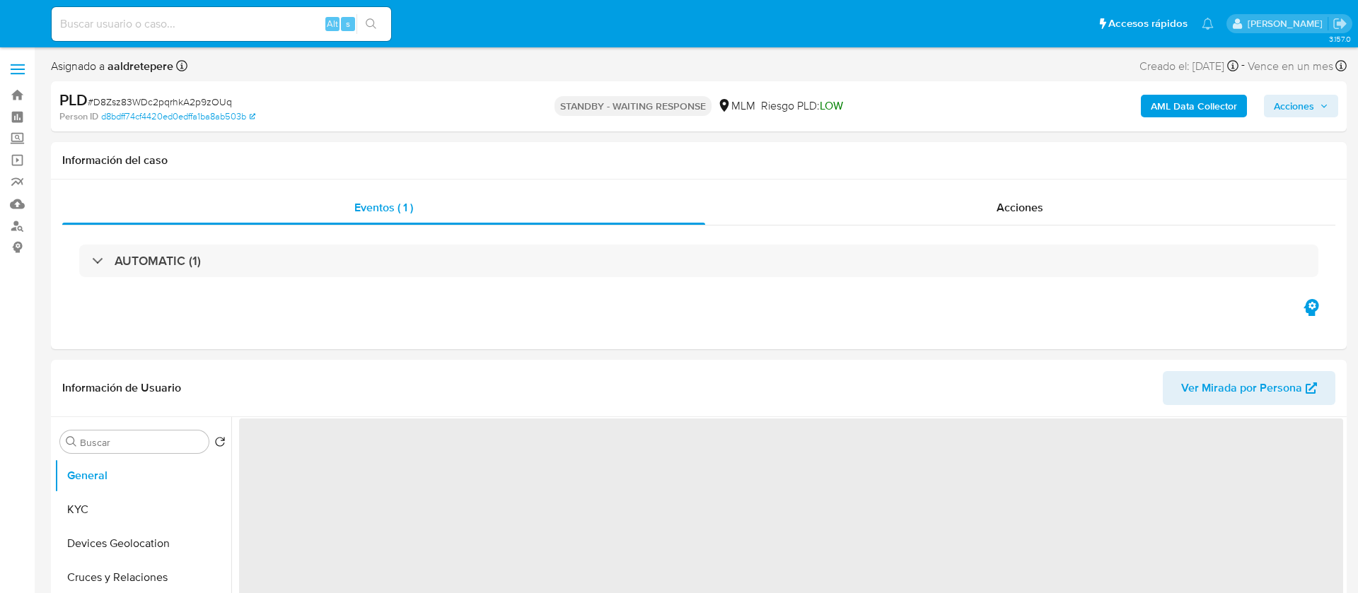
select select "10"
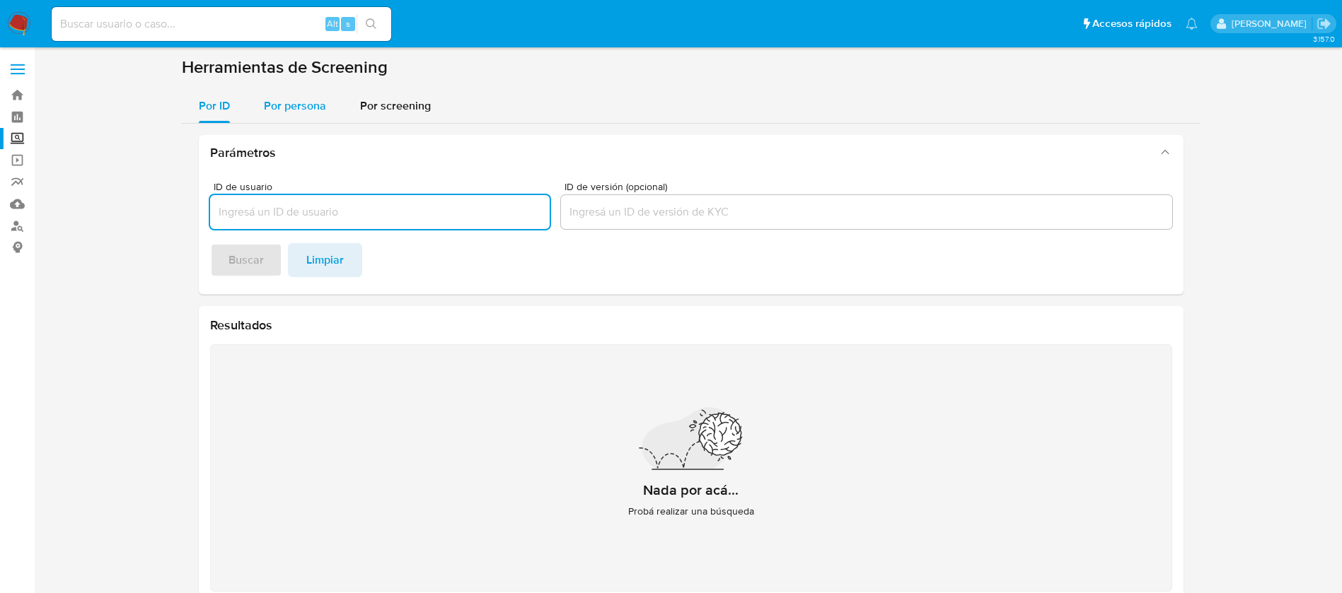
click at [275, 108] on span "Por persona" at bounding box center [295, 106] width 62 height 16
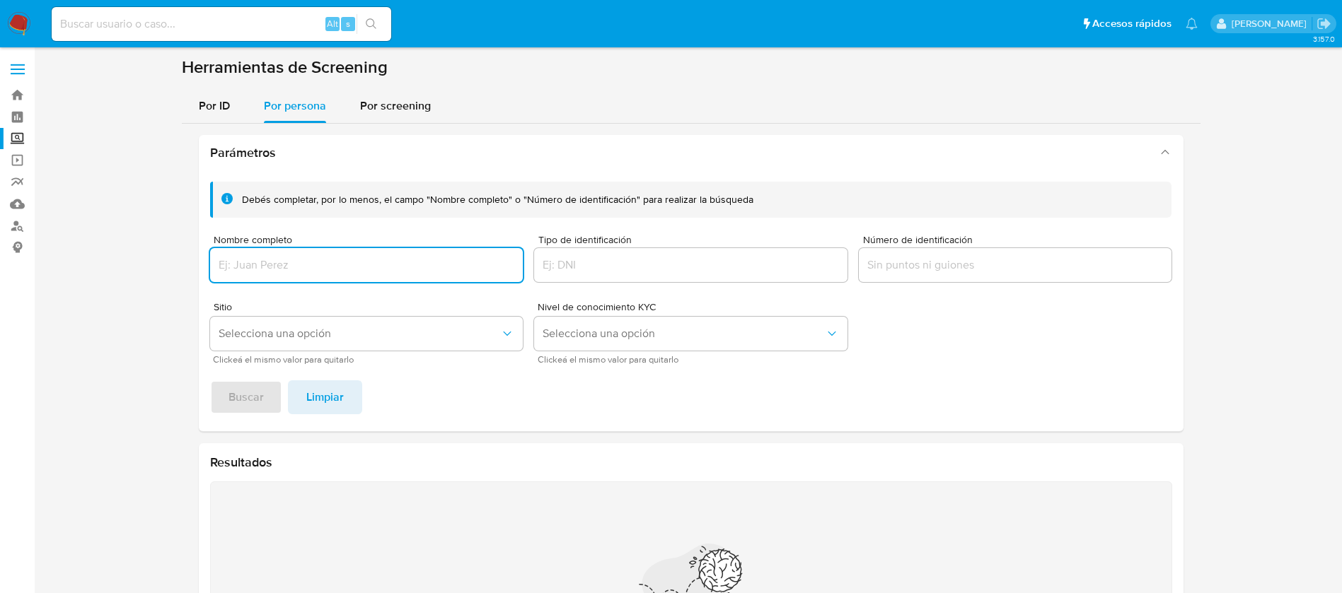
click at [354, 273] on input "Nombre completo" at bounding box center [366, 265] width 313 height 18
click at [250, 409] on span "Buscar" at bounding box center [245, 397] width 35 height 31
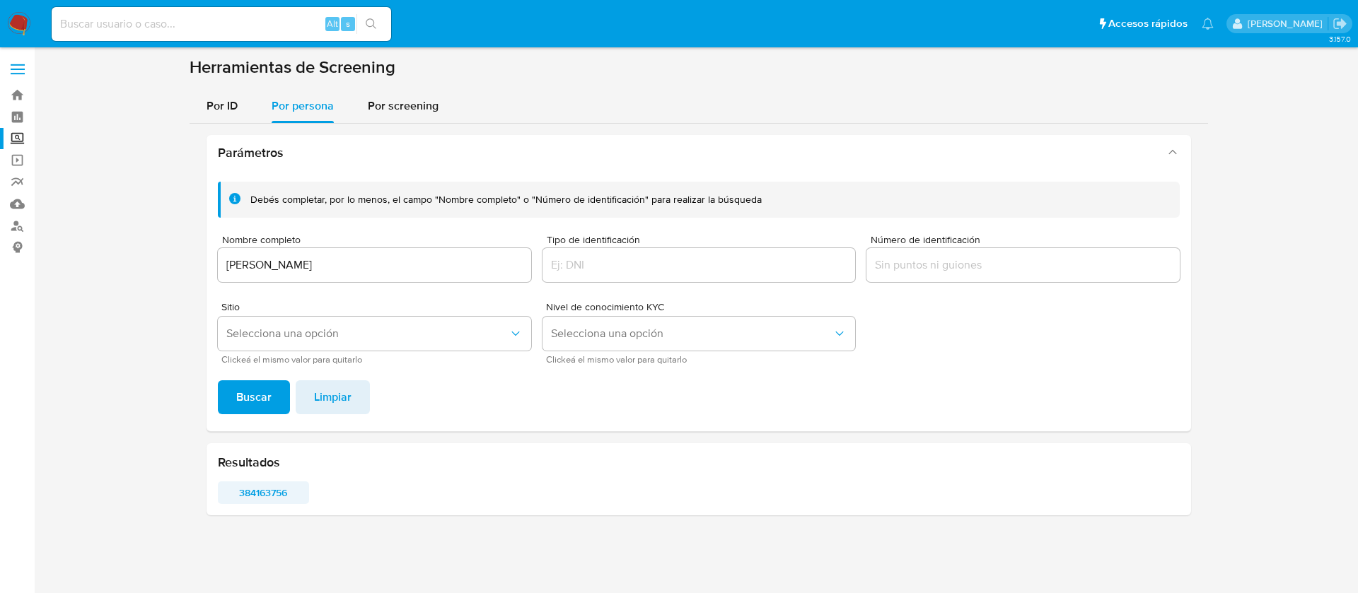
click at [259, 489] on span "384163756" at bounding box center [263, 493] width 71 height 20
click at [252, 15] on input at bounding box center [221, 24] width 339 height 18
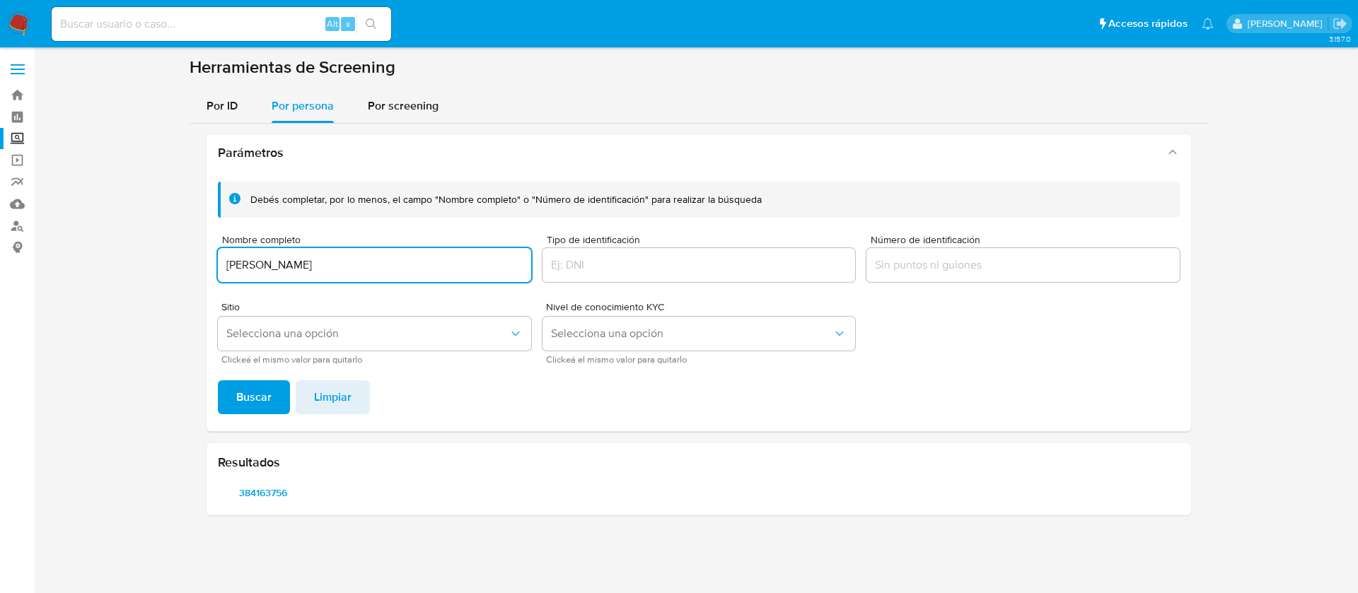
drag, startPoint x: 402, startPoint y: 263, endPoint x: 0, endPoint y: 146, distance: 418.3
click at [0, 162] on section "Bandeja Tablero Screening Búsqueda en Listas Watchlist Herramientas Operaciones…" at bounding box center [679, 296] width 1358 height 593
paste input "NORA ELIA VILLARREAL HERNANDEZ"
type input "NORA ELIA VILLARREAL HERNANDEZ"
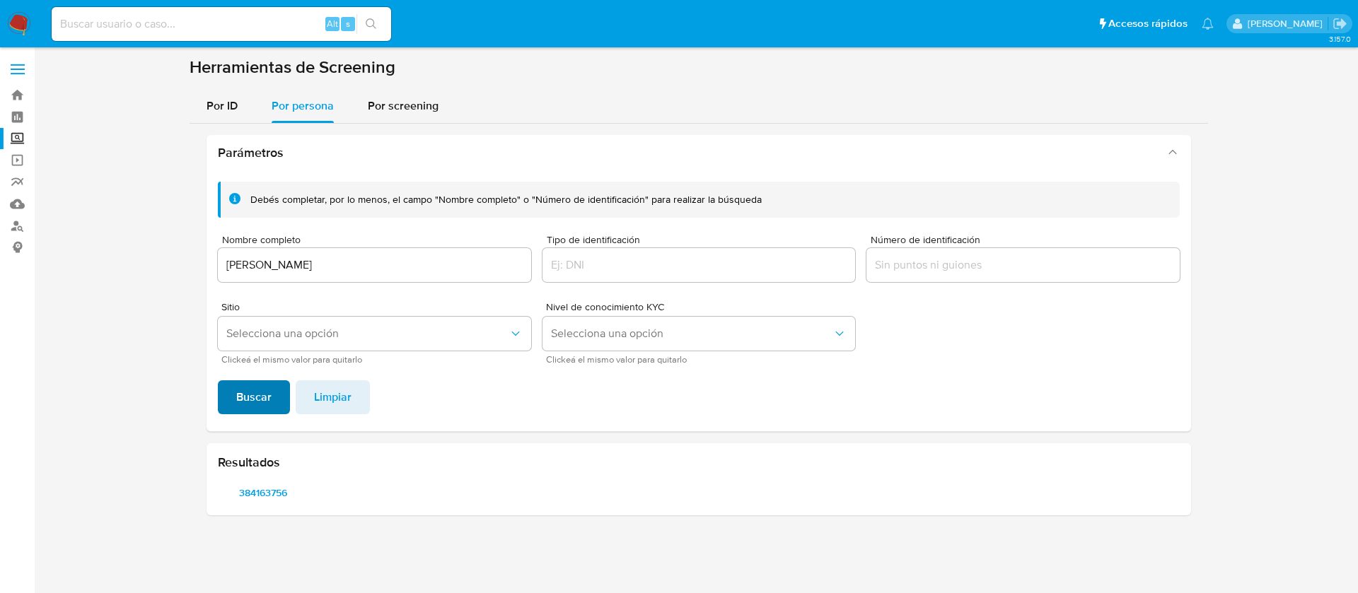
click at [259, 402] on span "Buscar" at bounding box center [253, 397] width 35 height 31
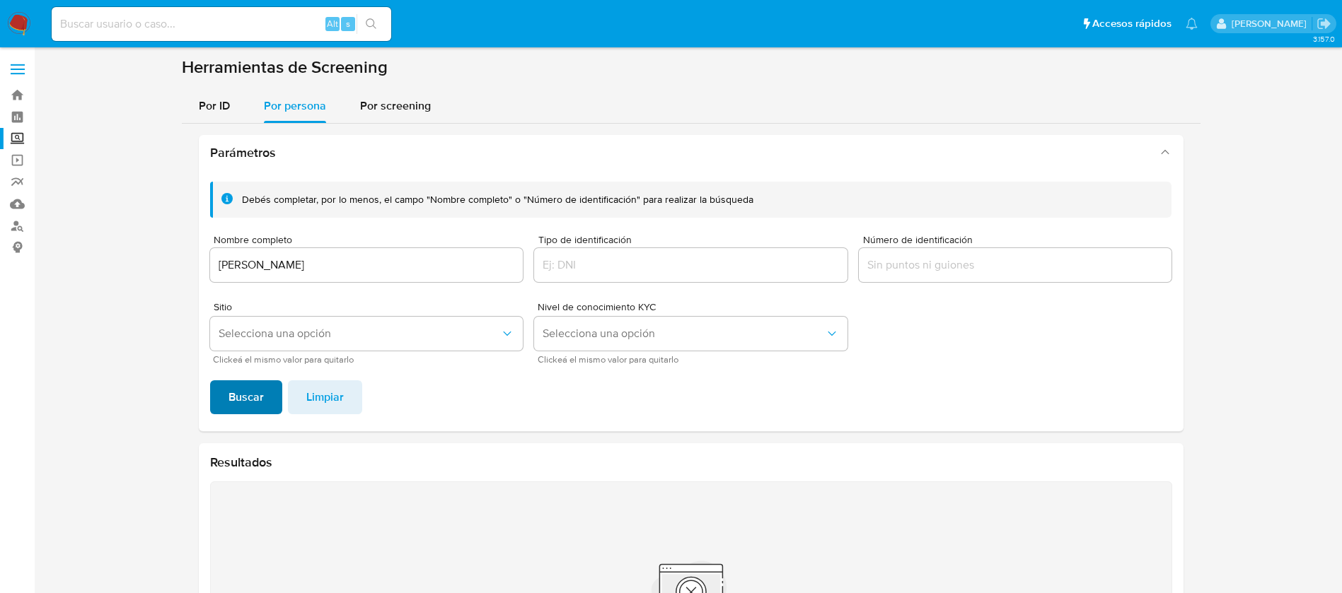
click at [261, 386] on span "Buscar" at bounding box center [245, 397] width 35 height 31
drag, startPoint x: 423, startPoint y: 270, endPoint x: 0, endPoint y: 211, distance: 427.1
click at [0, 211] on section "Bandeja Tablero Screening Búsqueda en Listas Watchlist Herramientas Operaciones…" at bounding box center [671, 380] width 1342 height 761
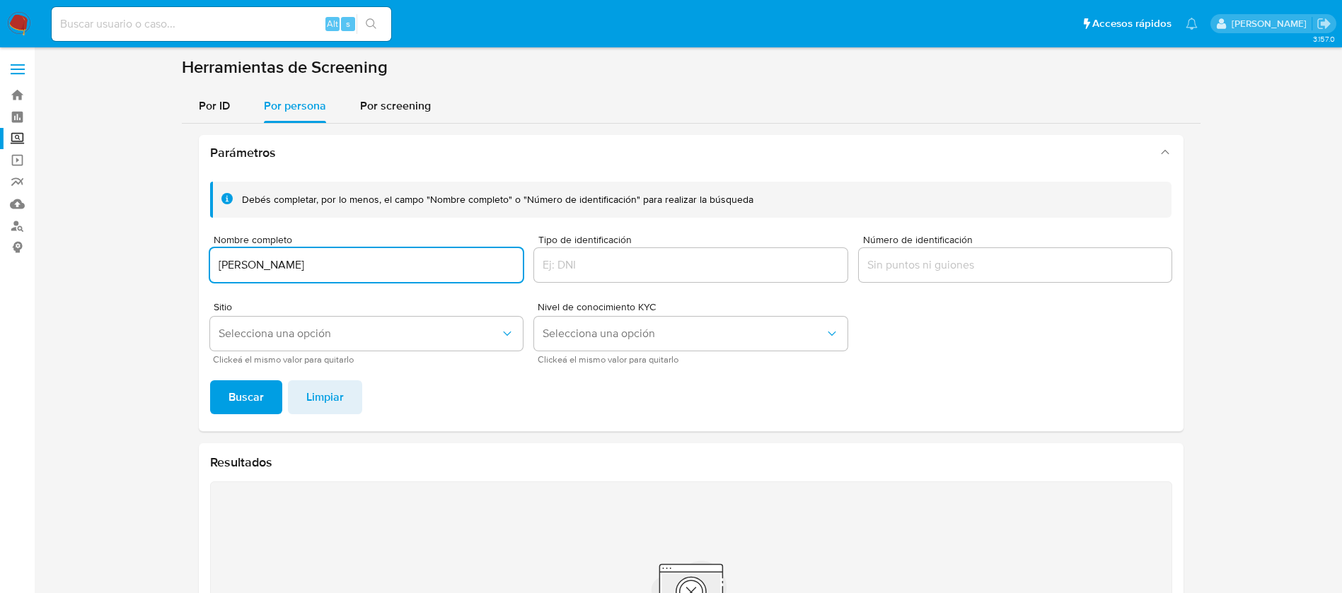
type input "VALERIA MOLINA CORRALES"
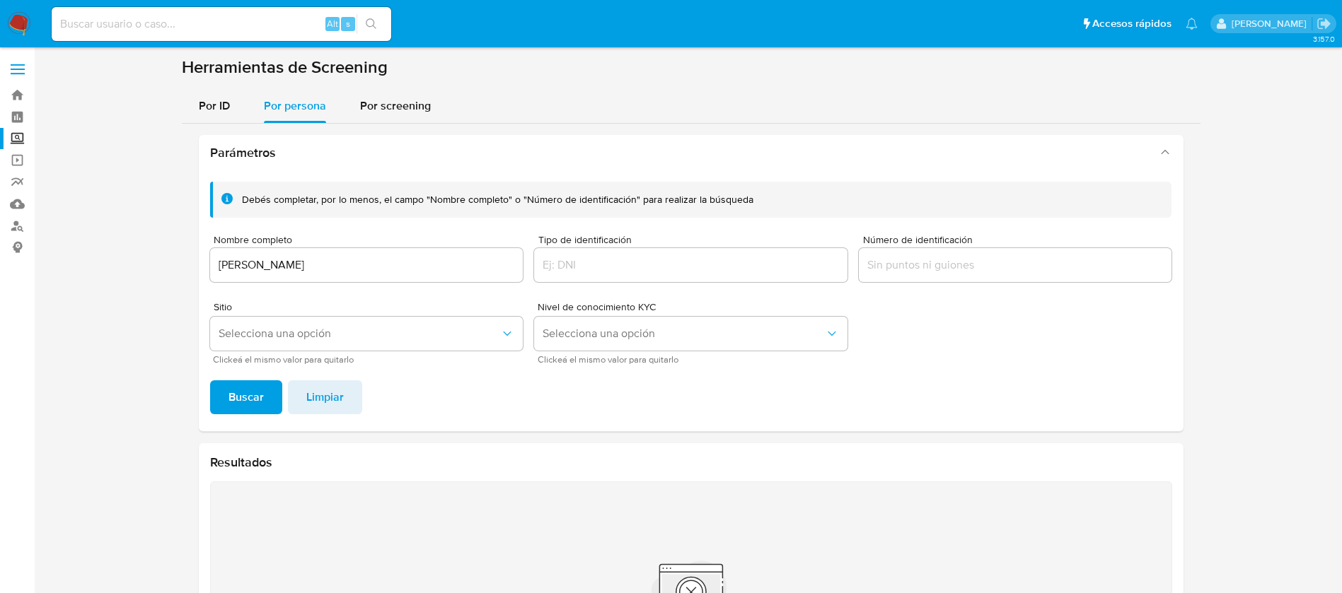
drag, startPoint x: 257, startPoint y: 415, endPoint x: 257, endPoint y: 405, distance: 9.9
click at [257, 406] on div "Debés completar, por lo menos, el campo "Nombre completo" o "Número de identifi…" at bounding box center [691, 300] width 984 height 261
click at [257, 405] on span "Buscar" at bounding box center [245, 397] width 35 height 31
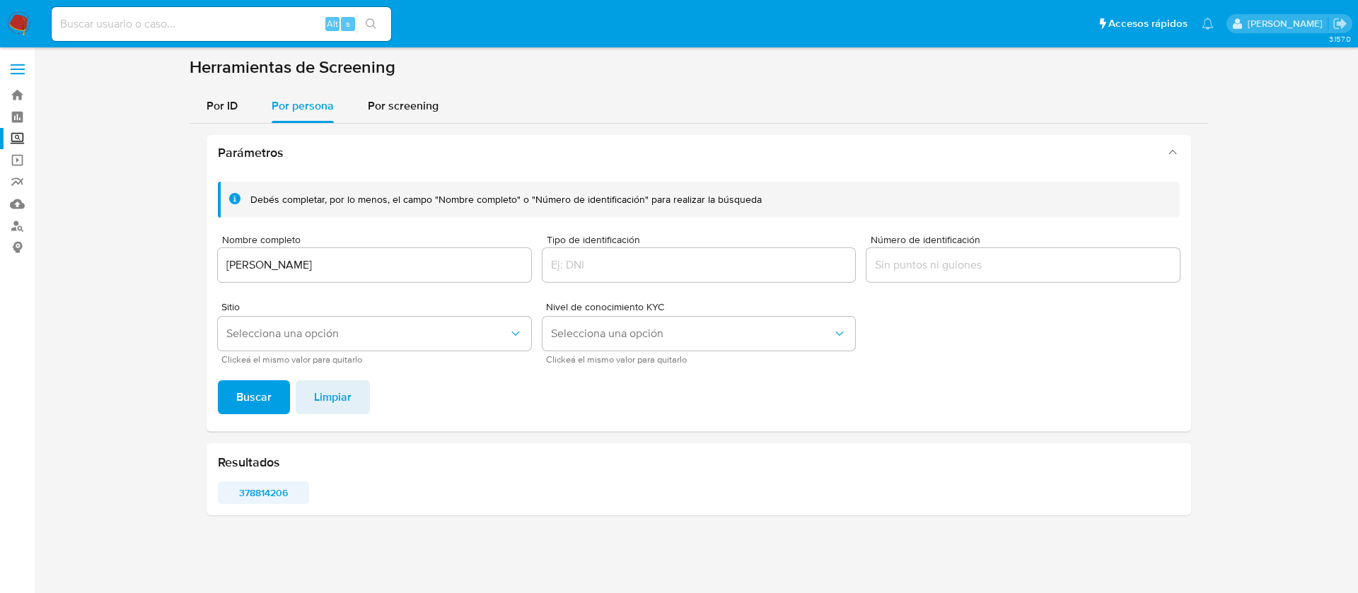
click at [258, 489] on span "378814206" at bounding box center [263, 493] width 71 height 20
click at [262, 19] on input at bounding box center [221, 24] width 339 height 18
paste input "COMERCIALIZADORA AZRAZI SA DE CV"
type input "COMERCIALIZADORA AZRAZI SA DE CV"
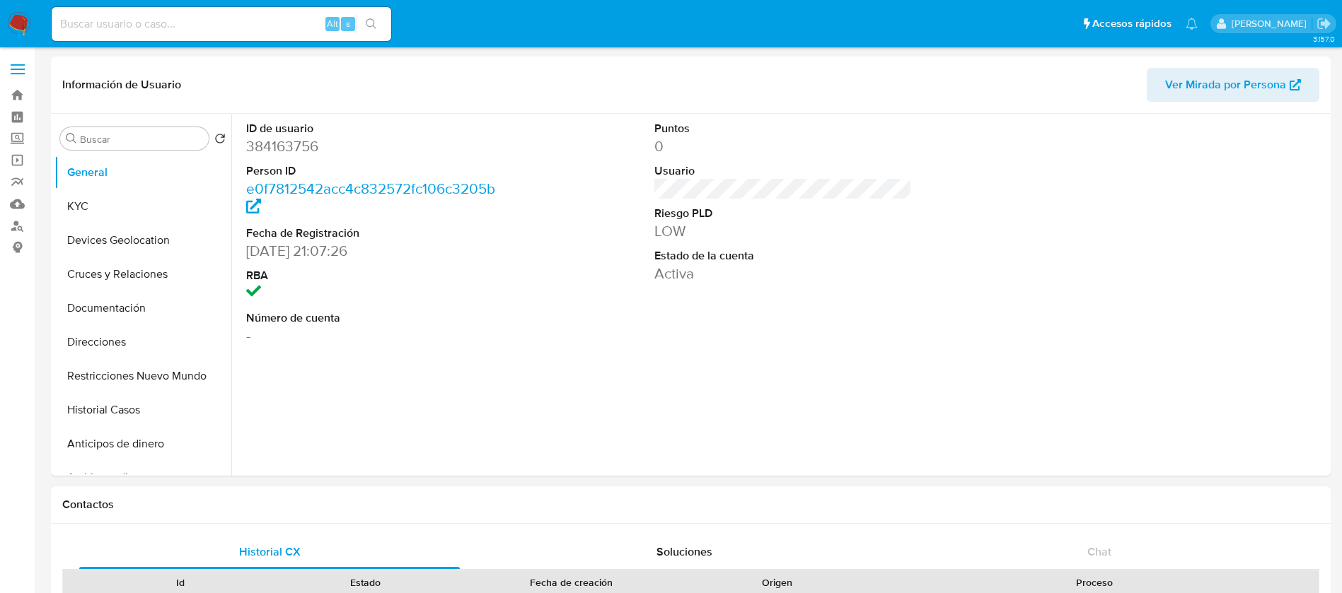
select select "10"
click at [113, 221] on button "KYC" at bounding box center [136, 207] width 165 height 34
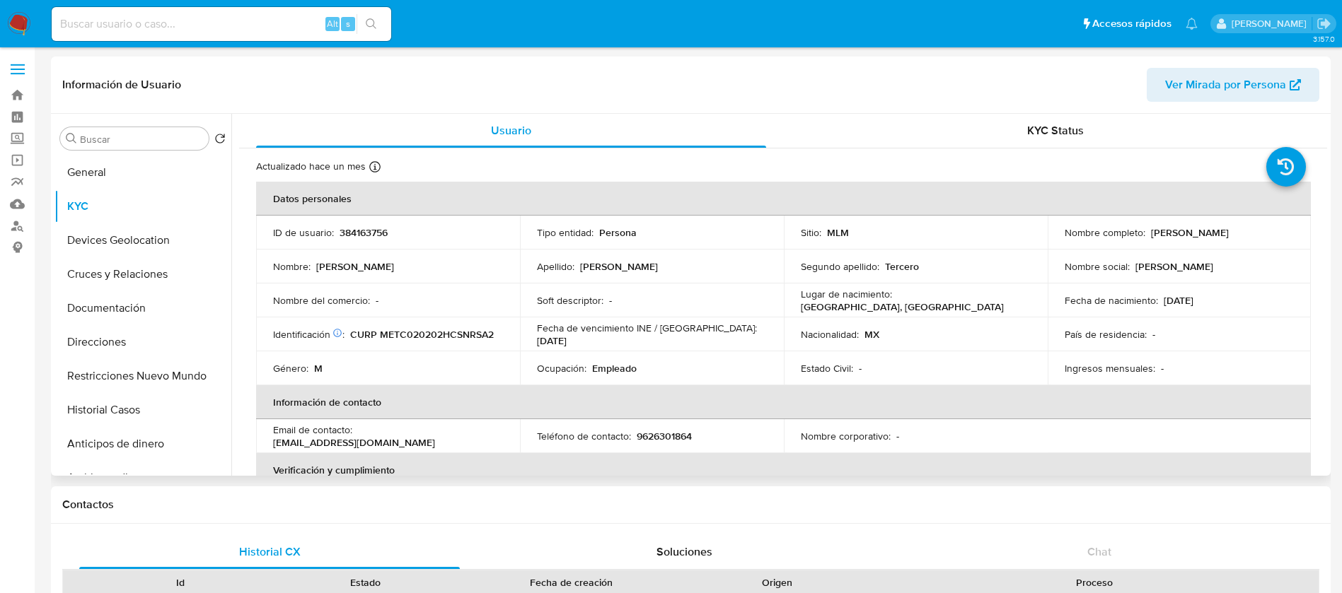
click at [1141, 284] on td "Fecha de nacimiento : [DEMOGRAPHIC_DATA]" at bounding box center [1179, 301] width 264 height 34
drag, startPoint x: 603, startPoint y: 367, endPoint x: 692, endPoint y: 368, distance: 88.4
click at [692, 368] on div "Ocupación : Empleado" at bounding box center [652, 368] width 230 height 13
click at [1146, 275] on td "Nombre social : [PERSON_NAME]" at bounding box center [1179, 267] width 264 height 34
click at [361, 231] on p "384163756" at bounding box center [363, 232] width 48 height 13
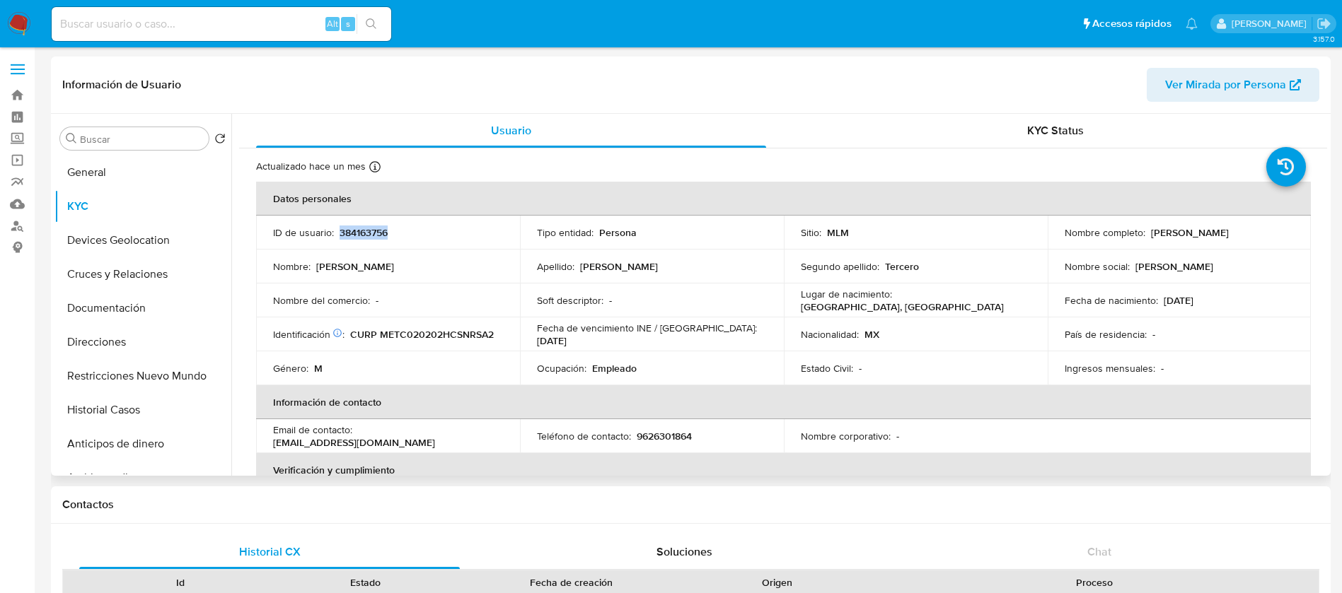
click at [361, 231] on p "384163756" at bounding box center [363, 232] width 48 height 13
copy p "384163756"
click at [100, 402] on button "Historial Casos" at bounding box center [136, 410] width 165 height 34
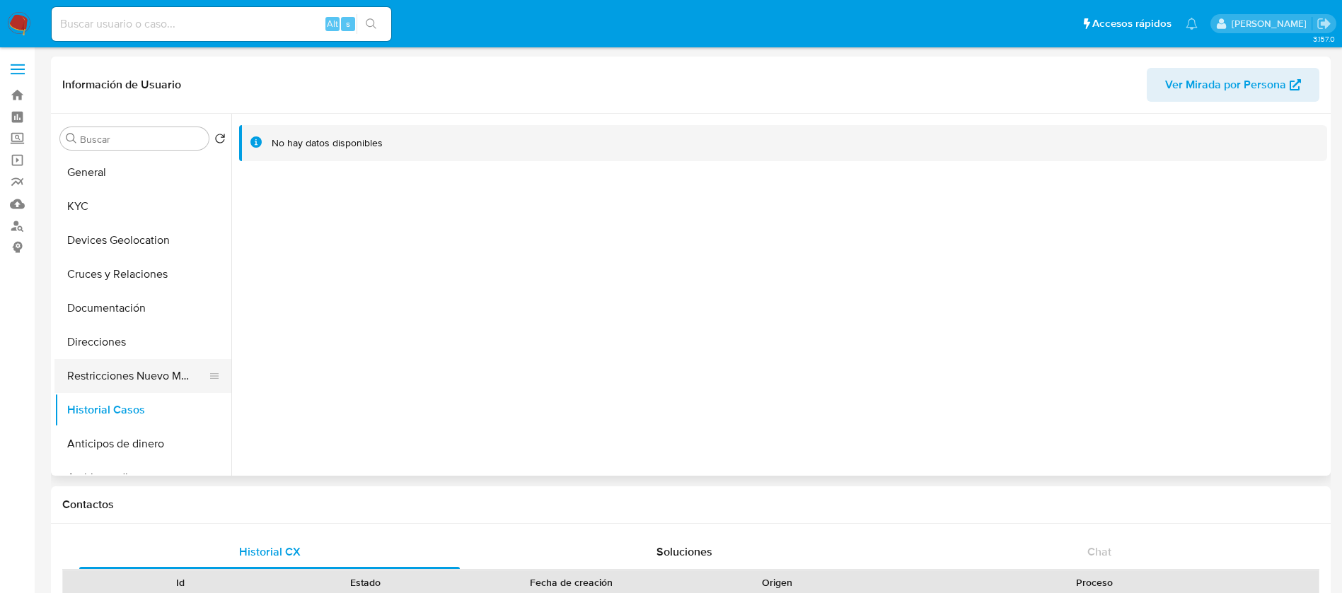
click at [107, 368] on button "Restricciones Nuevo Mundo" at bounding box center [136, 376] width 165 height 34
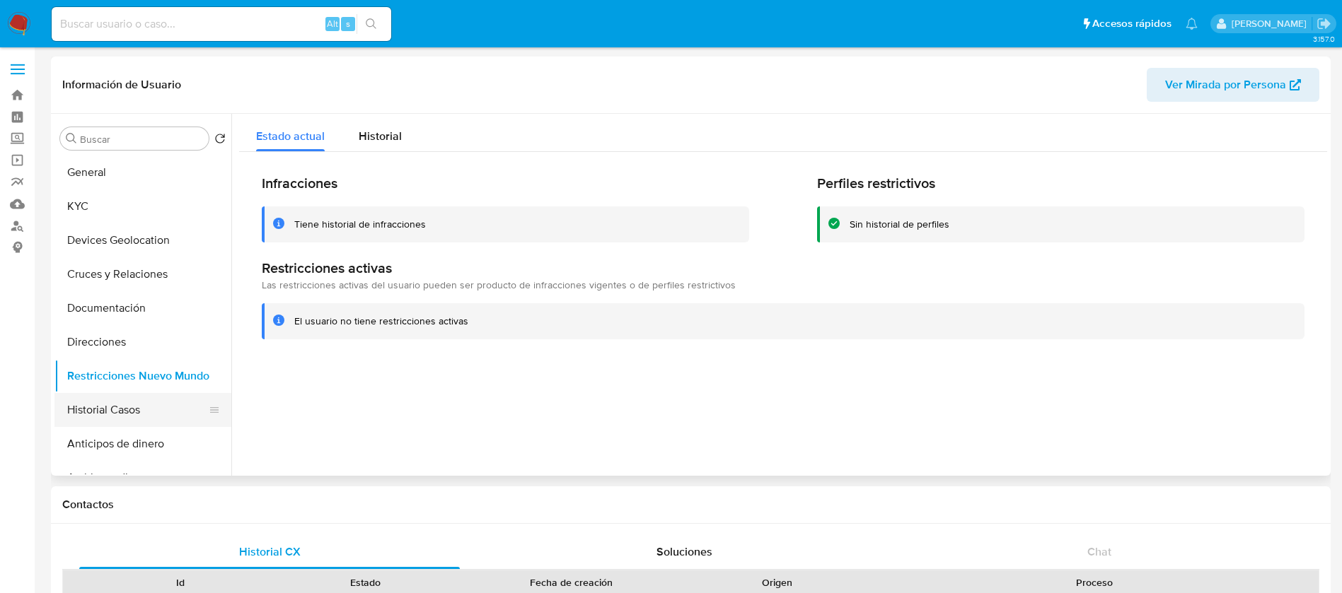
click at [115, 421] on button "Historial Casos" at bounding box center [136, 410] width 165 height 34
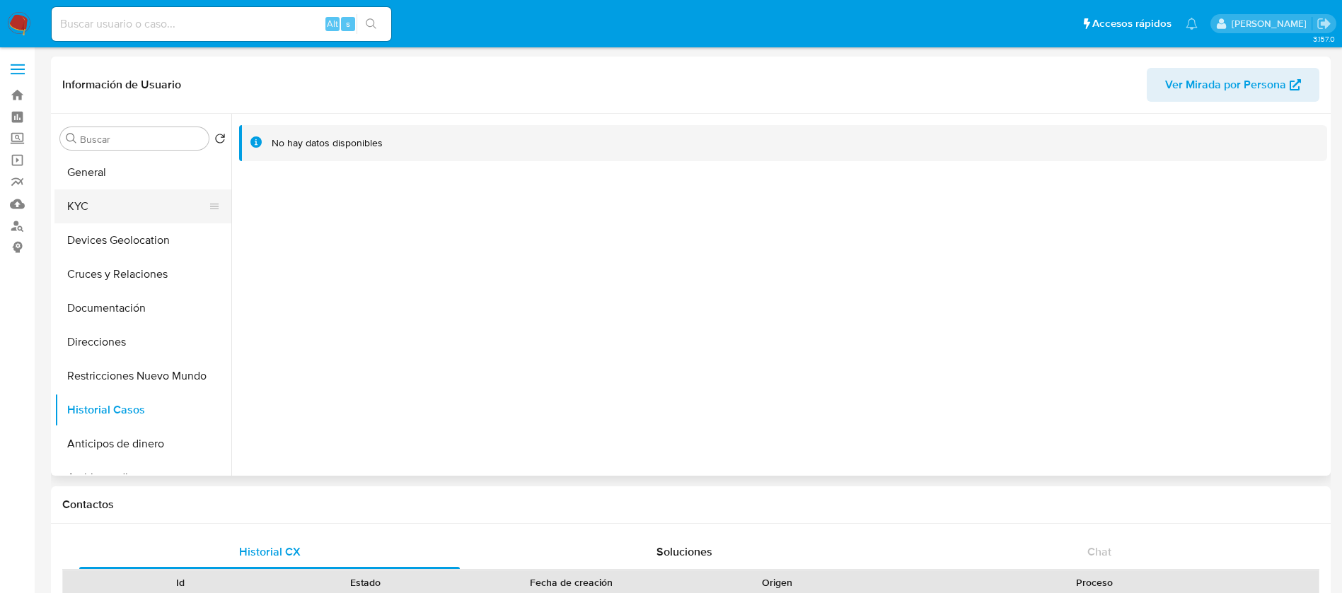
click at [110, 213] on button "KYC" at bounding box center [136, 207] width 165 height 34
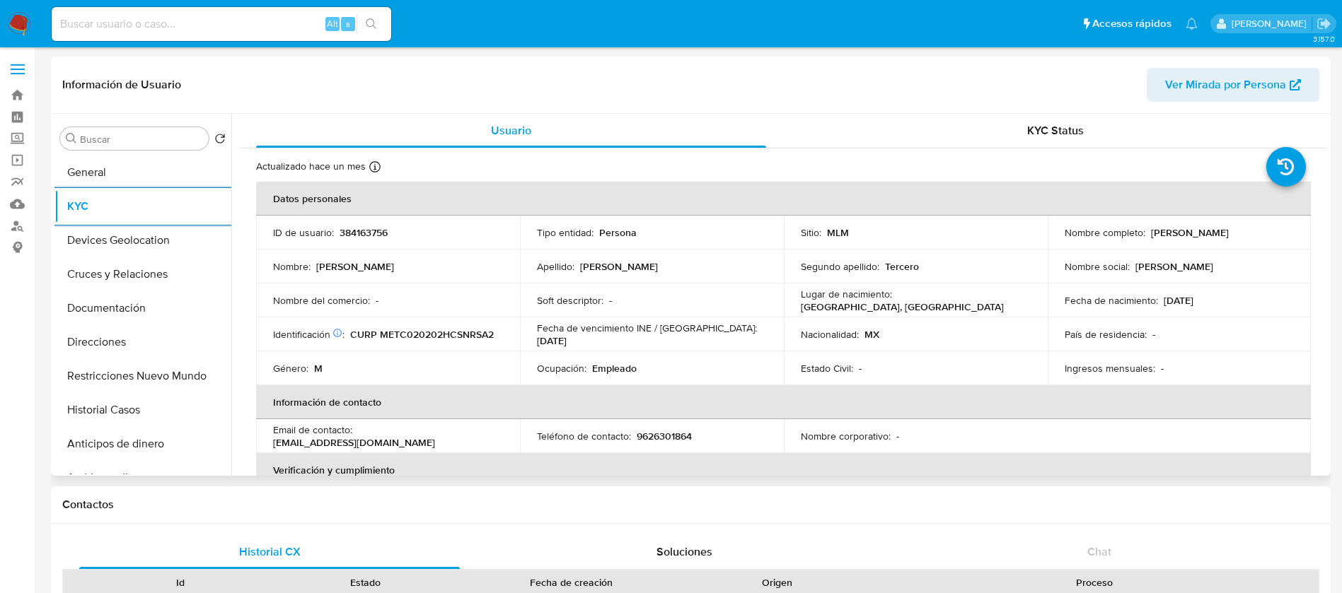
click at [370, 229] on p "384163756" at bounding box center [363, 232] width 48 height 13
copy p "384163756"
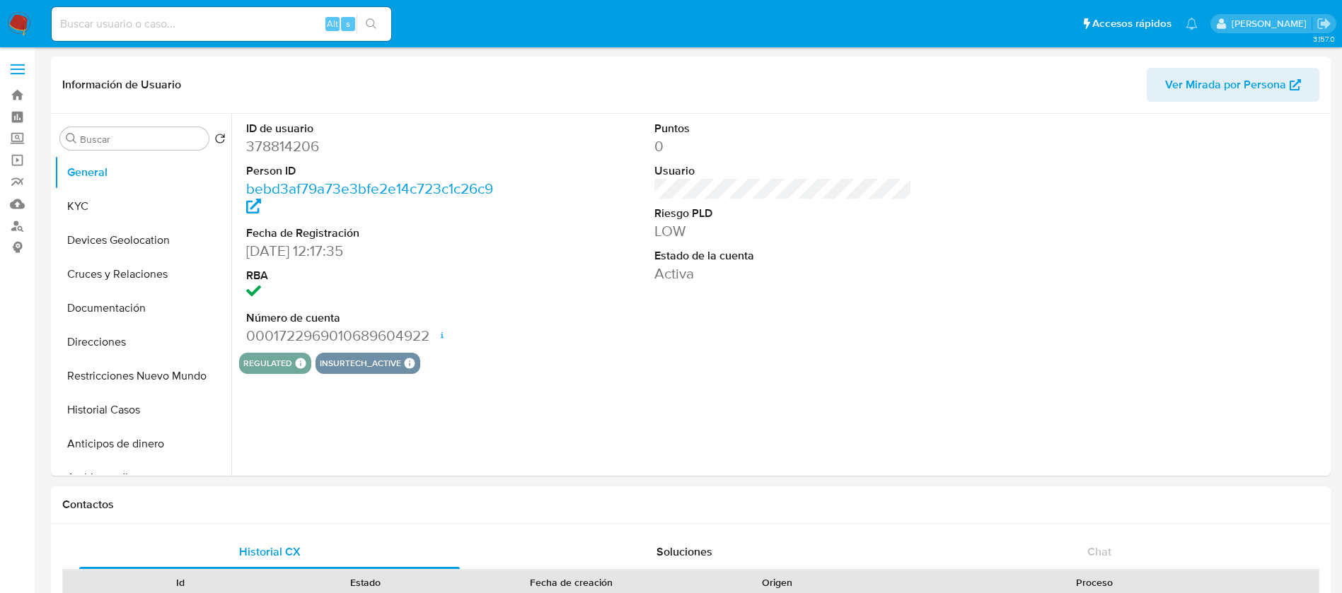
select select "10"
click at [127, 196] on button "KYC" at bounding box center [136, 207] width 165 height 34
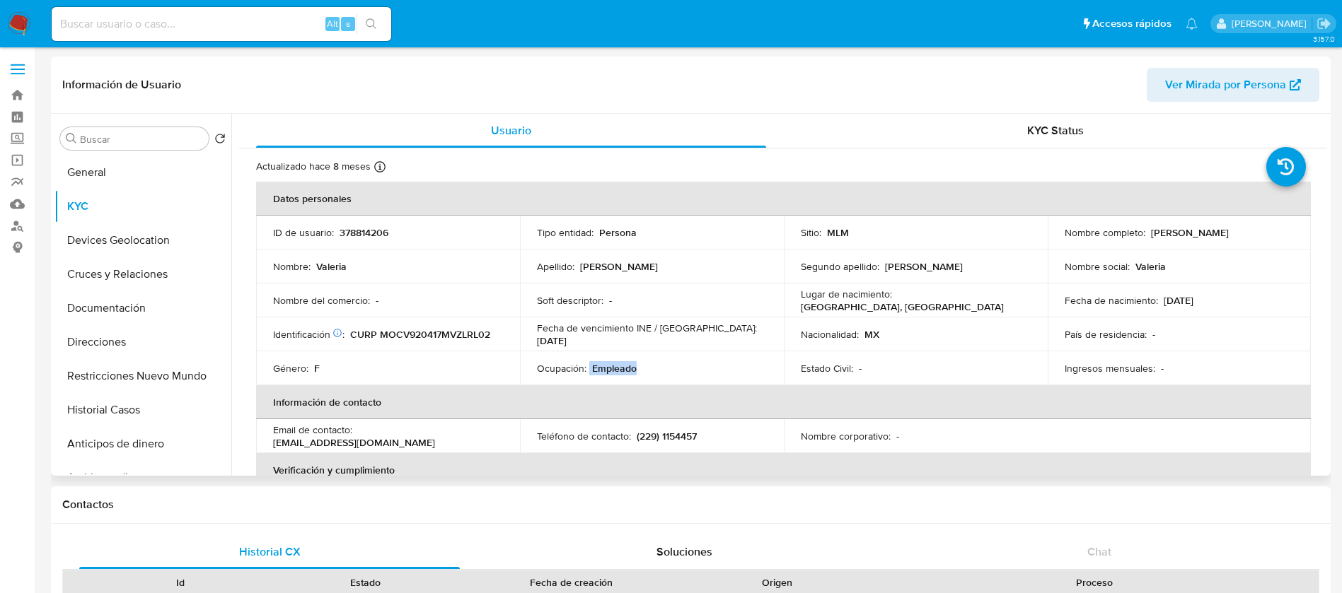
drag, startPoint x: 586, startPoint y: 368, endPoint x: 749, endPoint y: 370, distance: 162.7
click at [749, 370] on div "Ocupación : Empleado" at bounding box center [652, 368] width 230 height 13
click at [1251, 344] on td "País de residencia : -" at bounding box center [1179, 335] width 264 height 34
click at [366, 233] on p "378814206" at bounding box center [363, 232] width 49 height 13
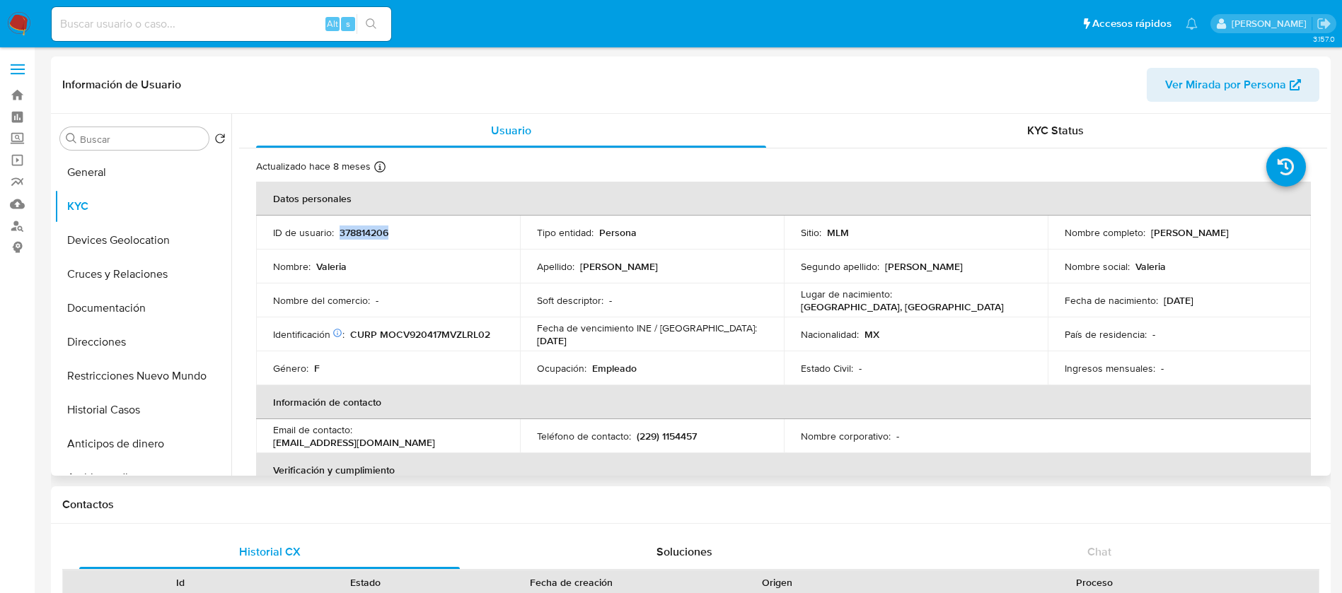
copy p "378814206"
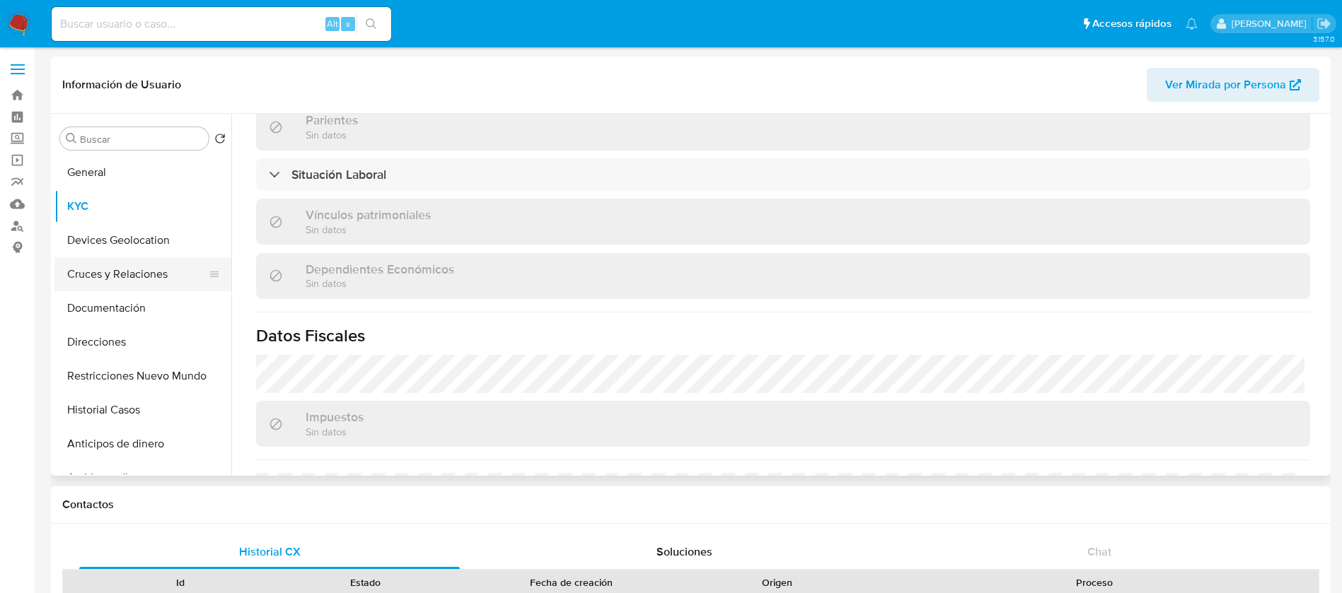
scroll to position [557, 0]
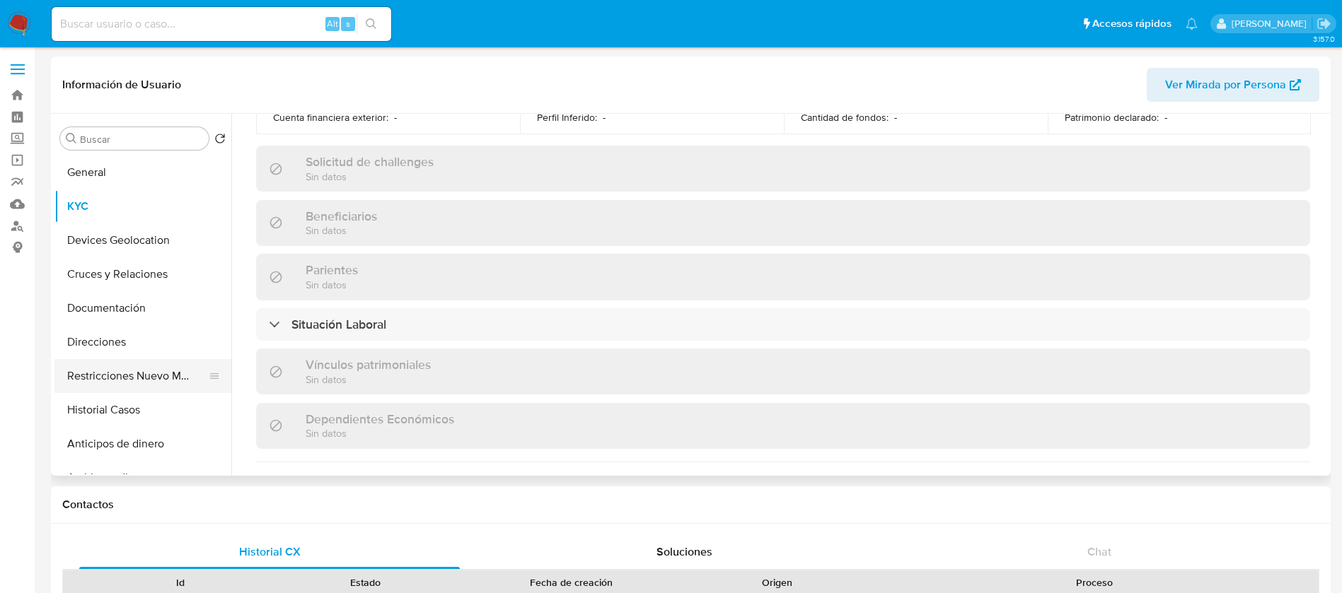
click at [129, 383] on button "Restricciones Nuevo Mundo" at bounding box center [136, 376] width 165 height 34
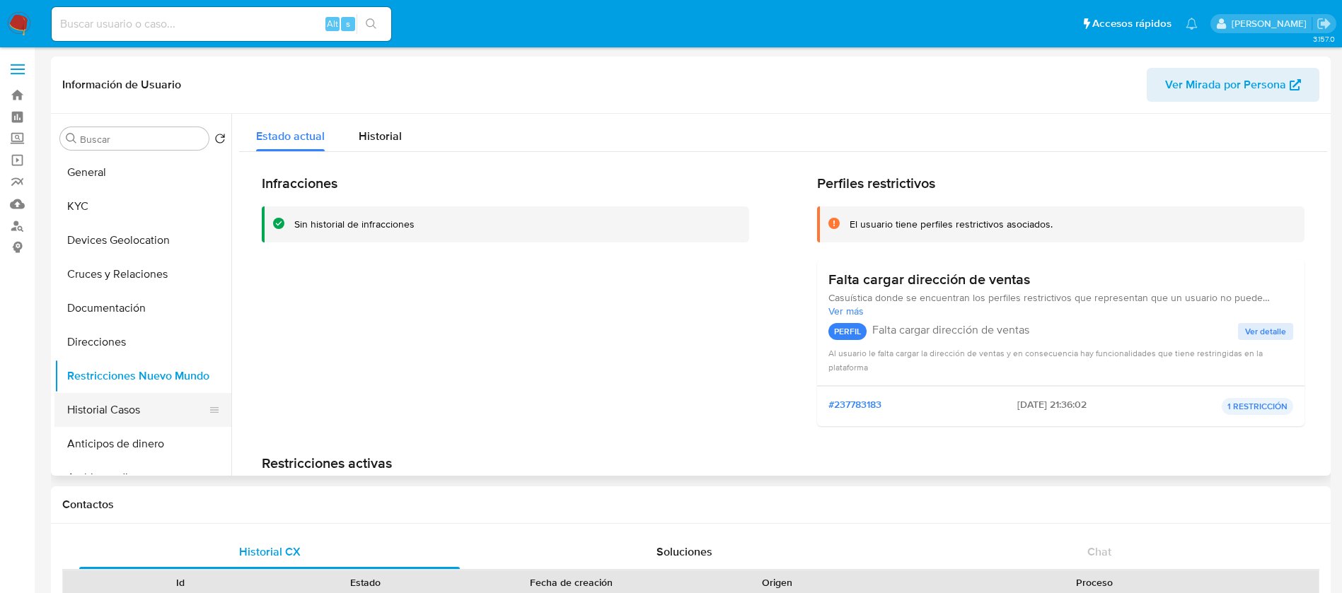
click at [128, 424] on button "Historial Casos" at bounding box center [136, 410] width 165 height 34
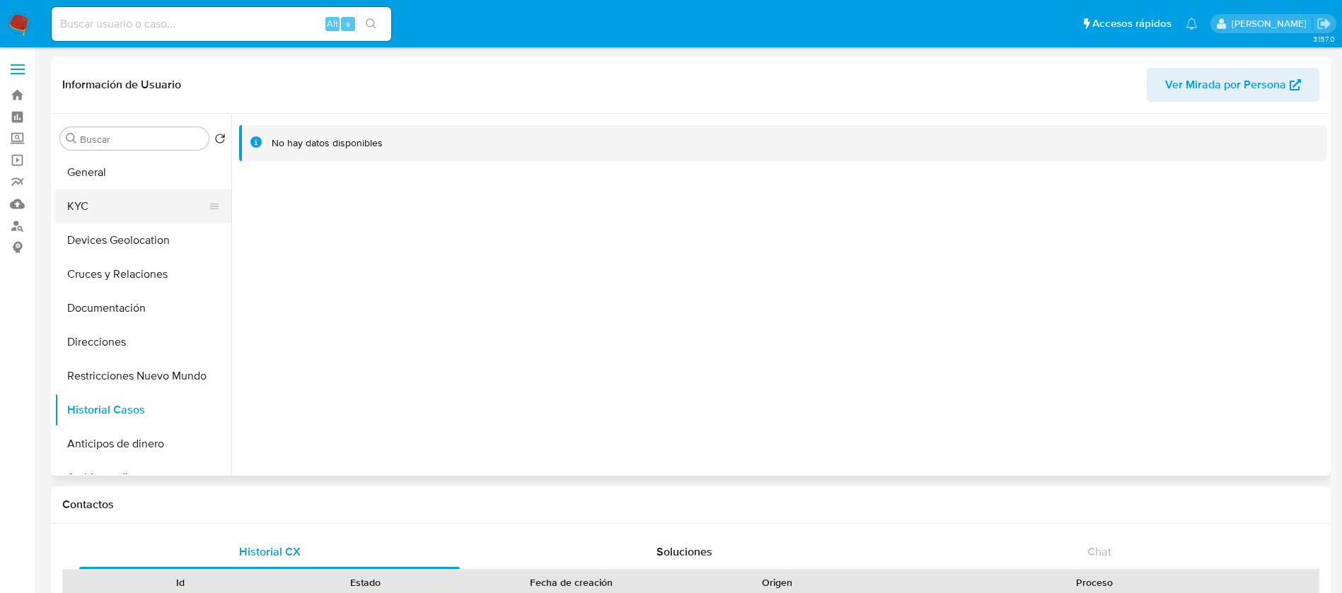
click at [112, 211] on button "KYC" at bounding box center [136, 207] width 165 height 34
